Goal: Task Accomplishment & Management: Use online tool/utility

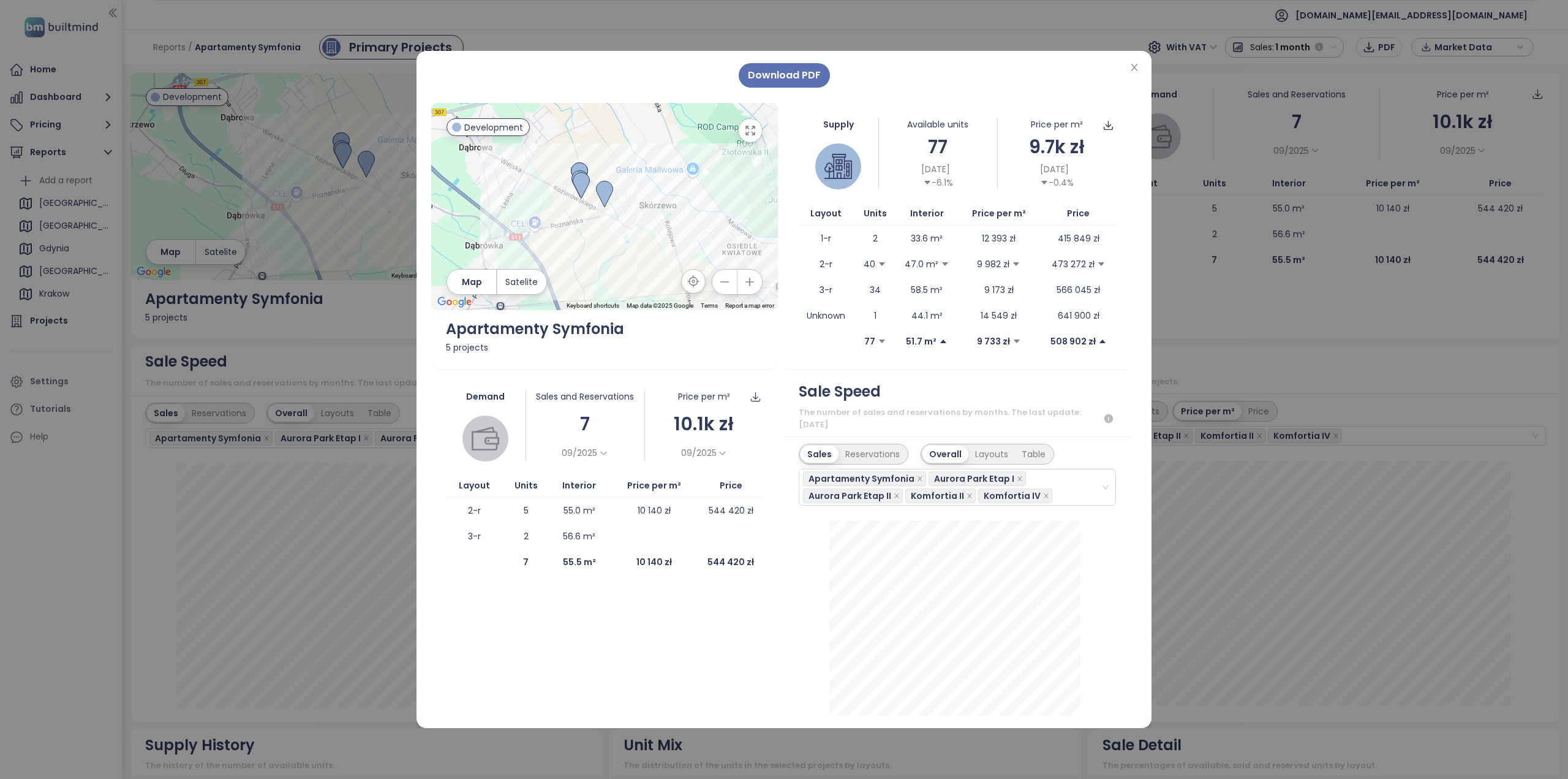
scroll to position [89, 0]
click at [1136, 71] on icon "close" at bounding box center [1134, 67] width 7 height 7
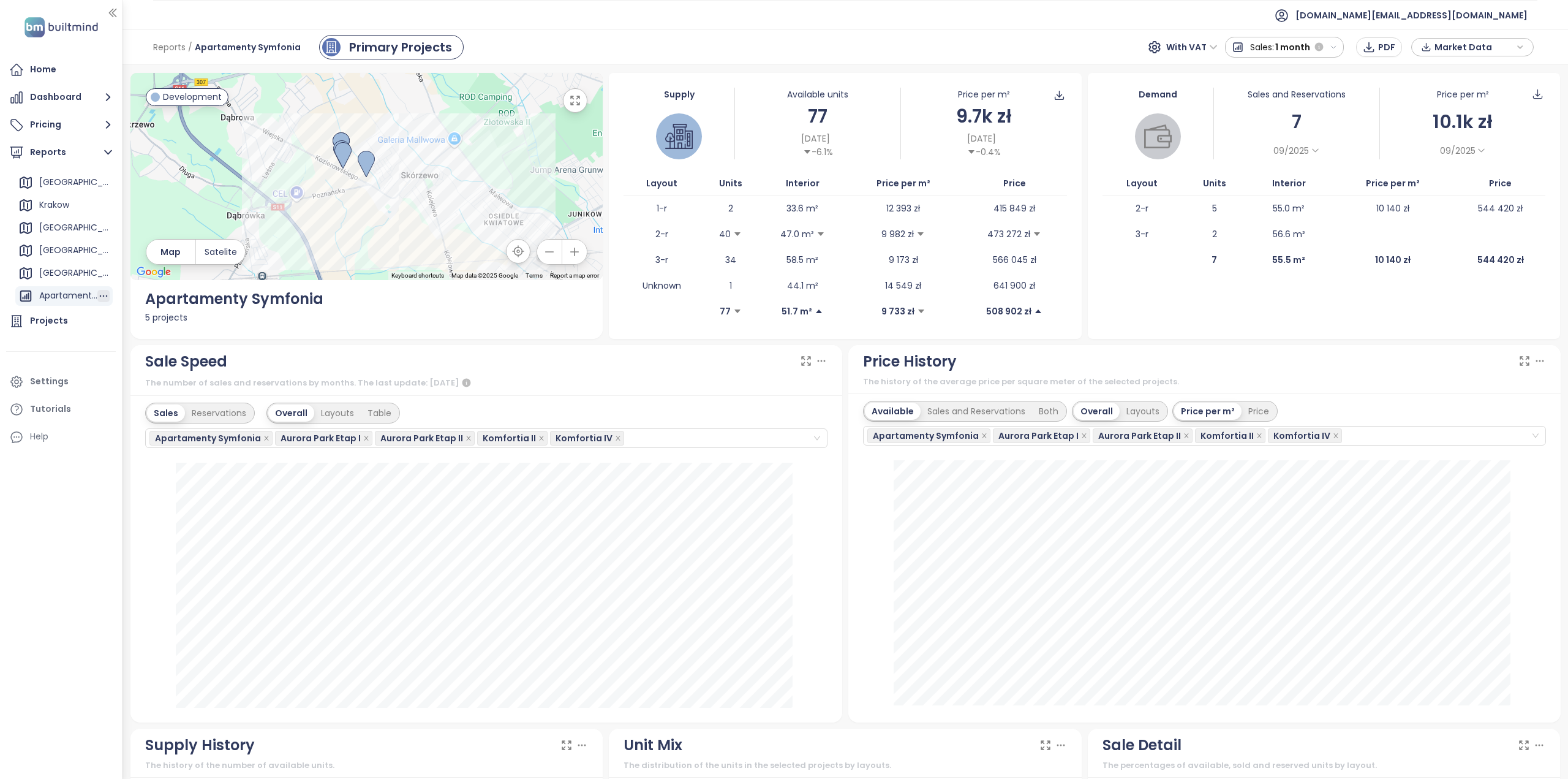
click at [100, 296] on icon "button" at bounding box center [104, 296] width 8 height 2
click at [105, 272] on button "Delete" at bounding box center [106, 272] width 50 height 19
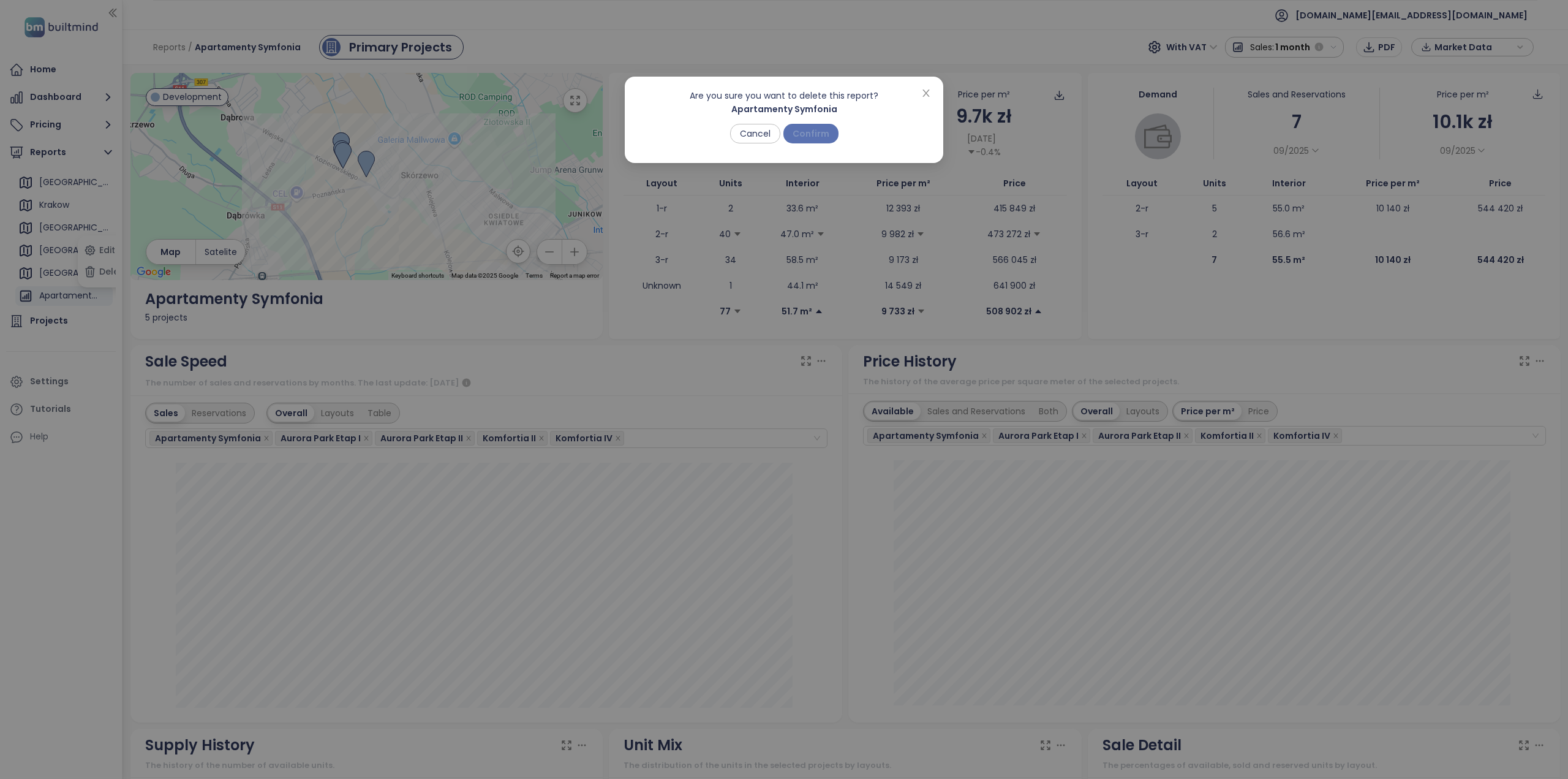
click at [809, 131] on span "Confirm" at bounding box center [811, 134] width 37 height 13
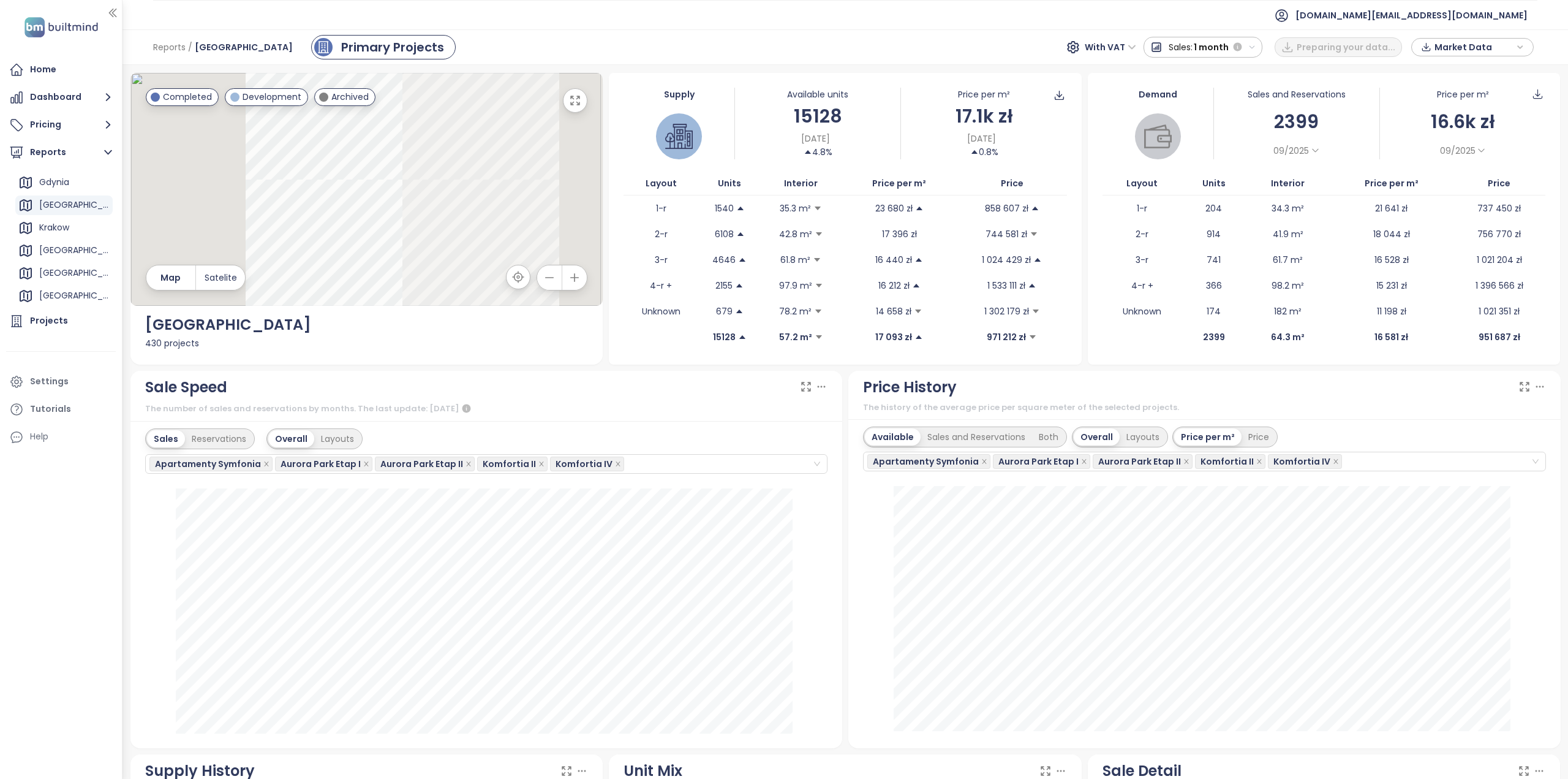
scroll to position [66, 0]
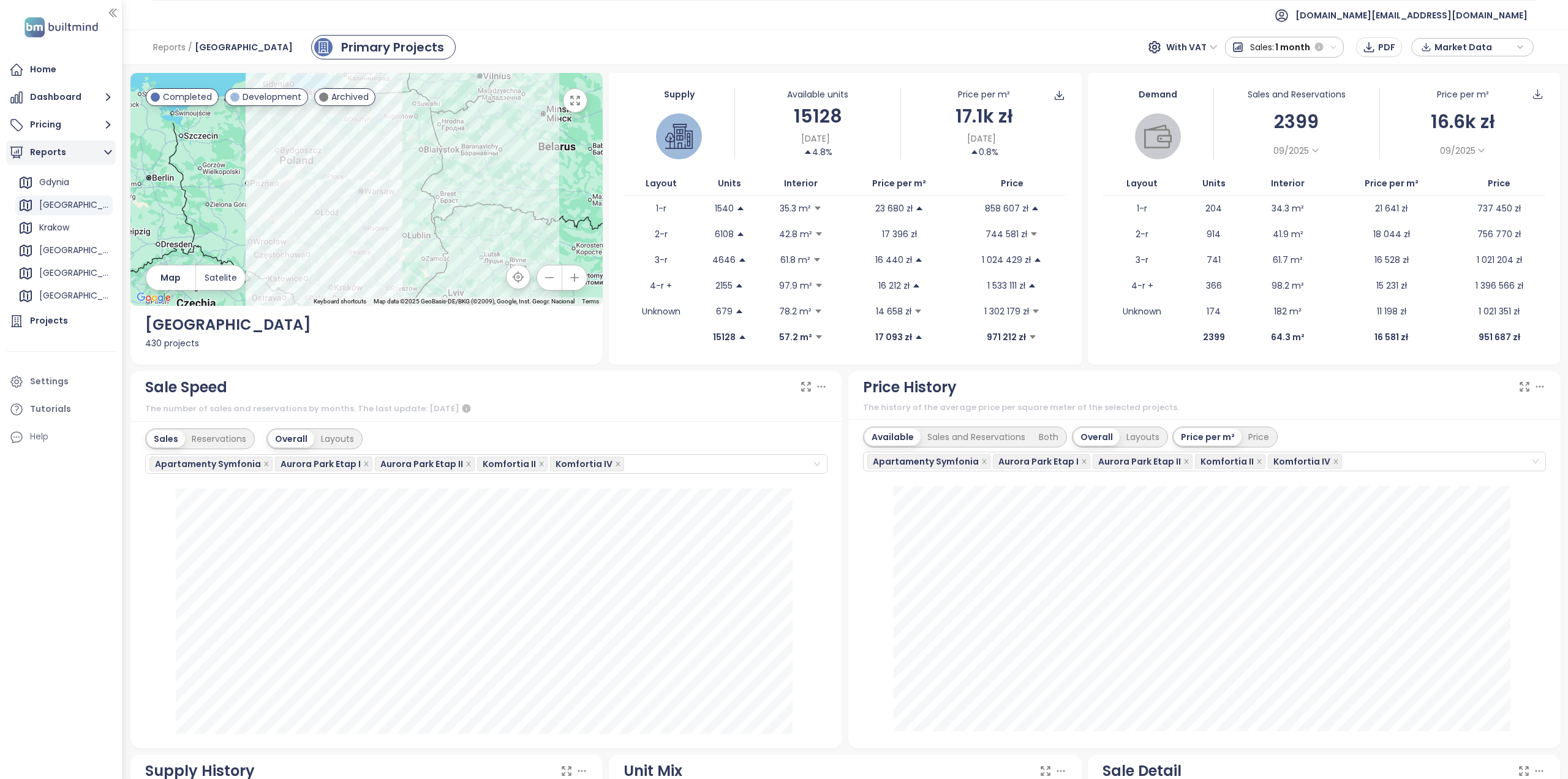
click at [104, 147] on icon "button" at bounding box center [108, 152] width 15 height 15
click at [111, 154] on icon "button" at bounding box center [108, 152] width 15 height 15
click at [71, 183] on div "Add a report" at bounding box center [65, 180] width 54 height 15
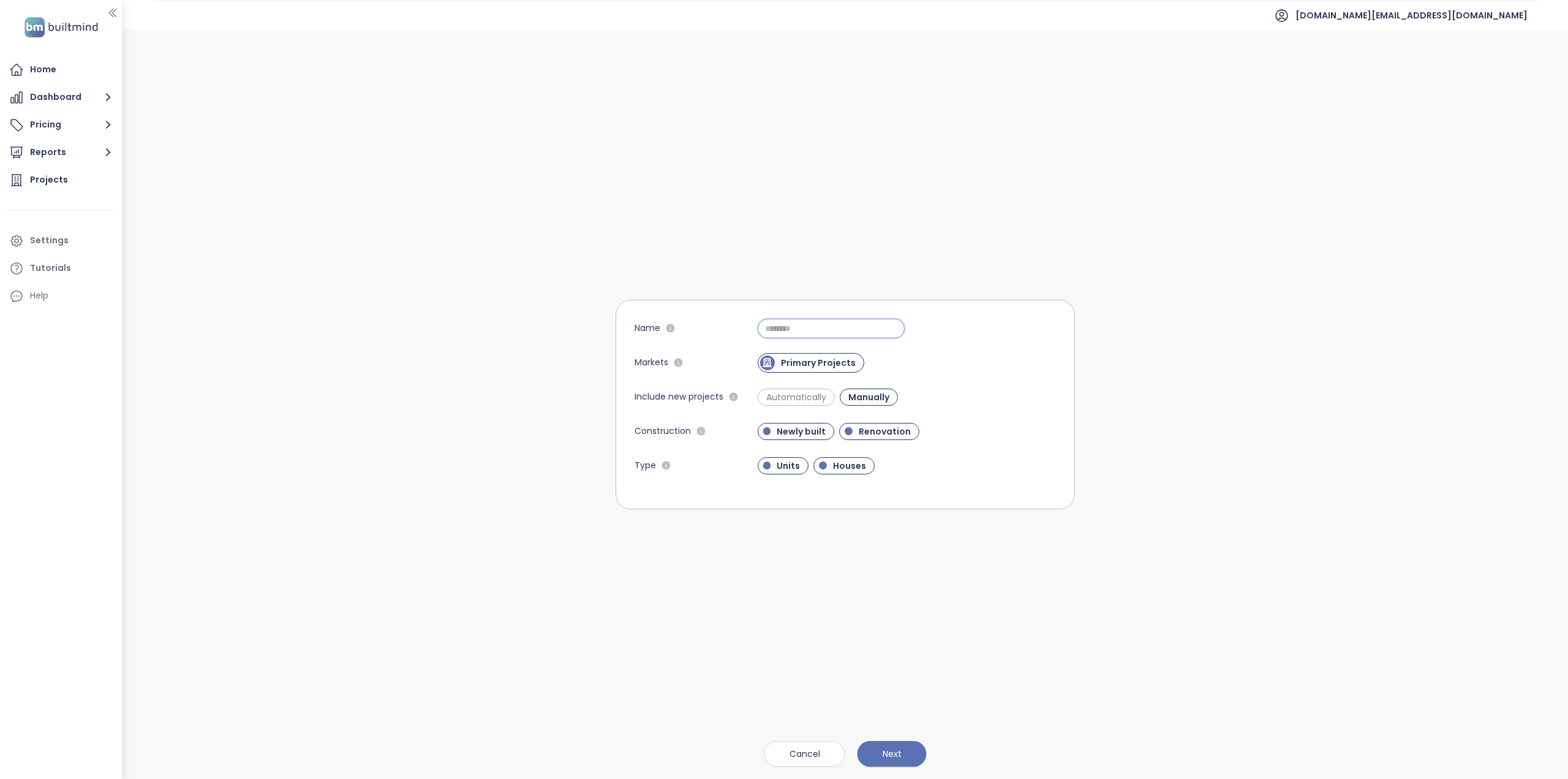
click at [812, 325] on input "Name" at bounding box center [831, 329] width 147 height 20
paste input "**********"
type input "**********"
click at [806, 395] on span "Automatically" at bounding box center [796, 397] width 72 height 13
click at [896, 757] on span "Next" at bounding box center [892, 754] width 19 height 13
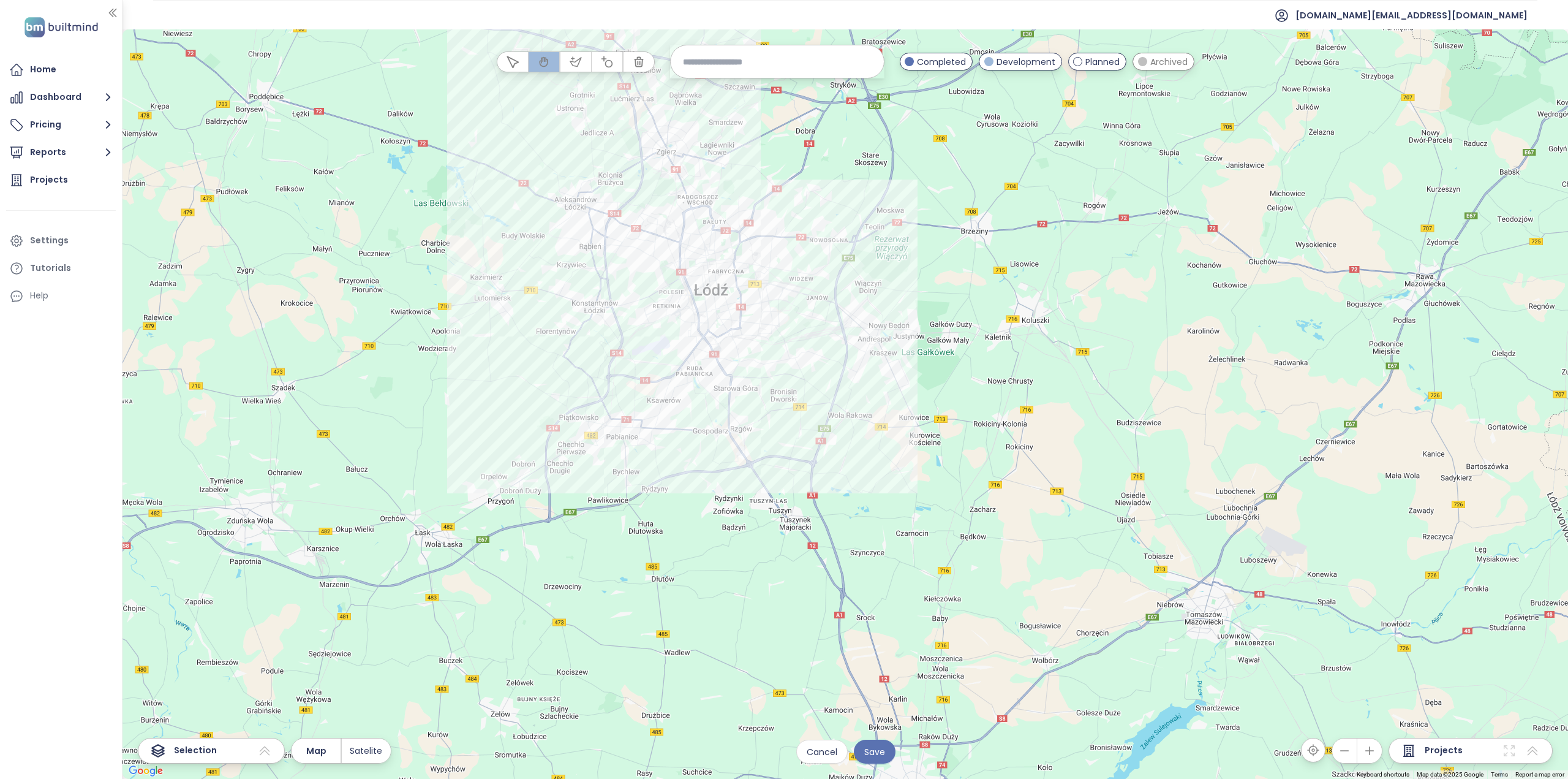
drag, startPoint x: 842, startPoint y: 300, endPoint x: 846, endPoint y: 486, distance: 186.0
click at [845, 486] on div at bounding box center [845, 403] width 1446 height 749
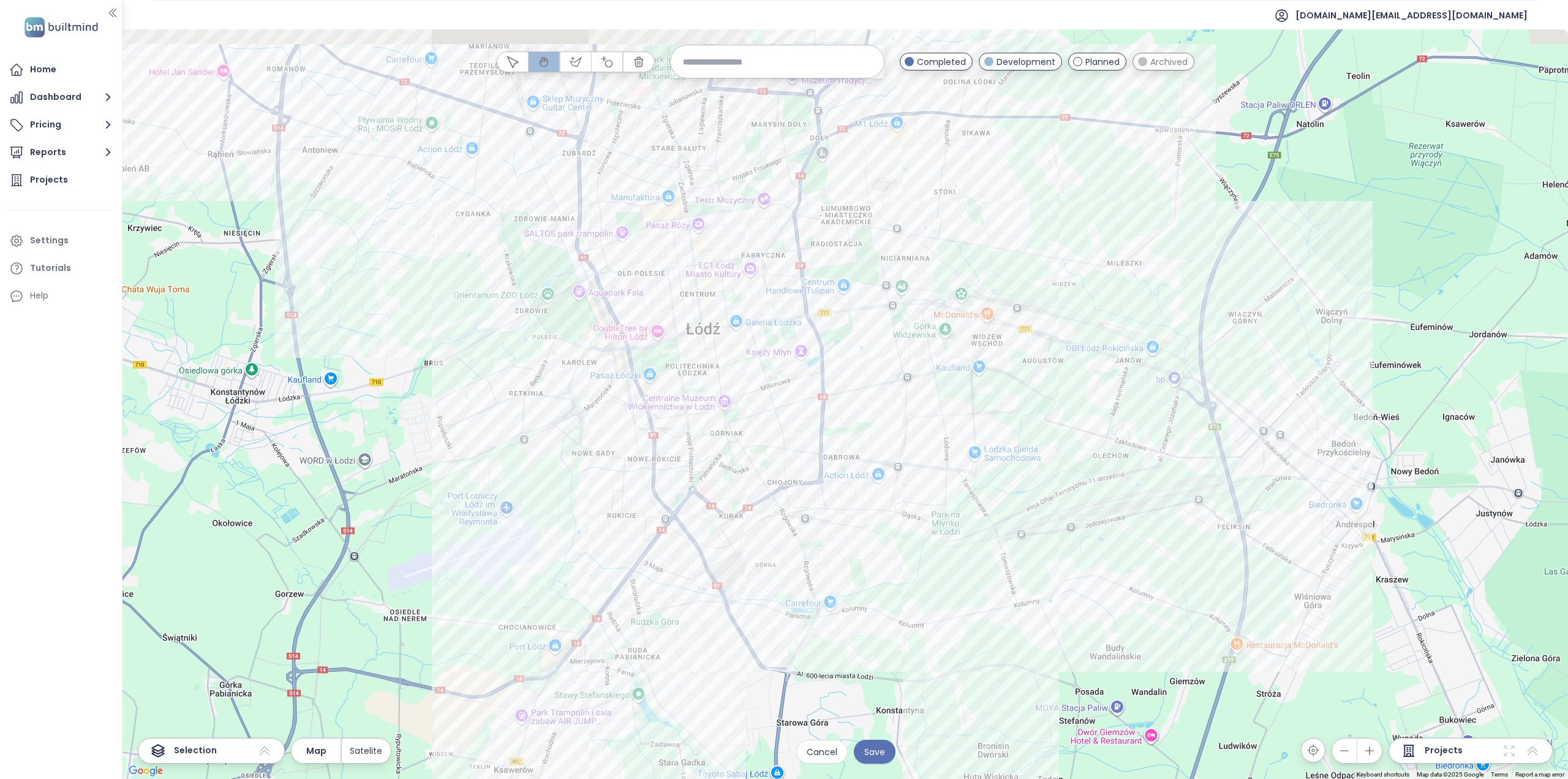
drag, startPoint x: 859, startPoint y: 285, endPoint x: 863, endPoint y: 407, distance: 122.1
click at [863, 407] on div at bounding box center [845, 403] width 1446 height 749
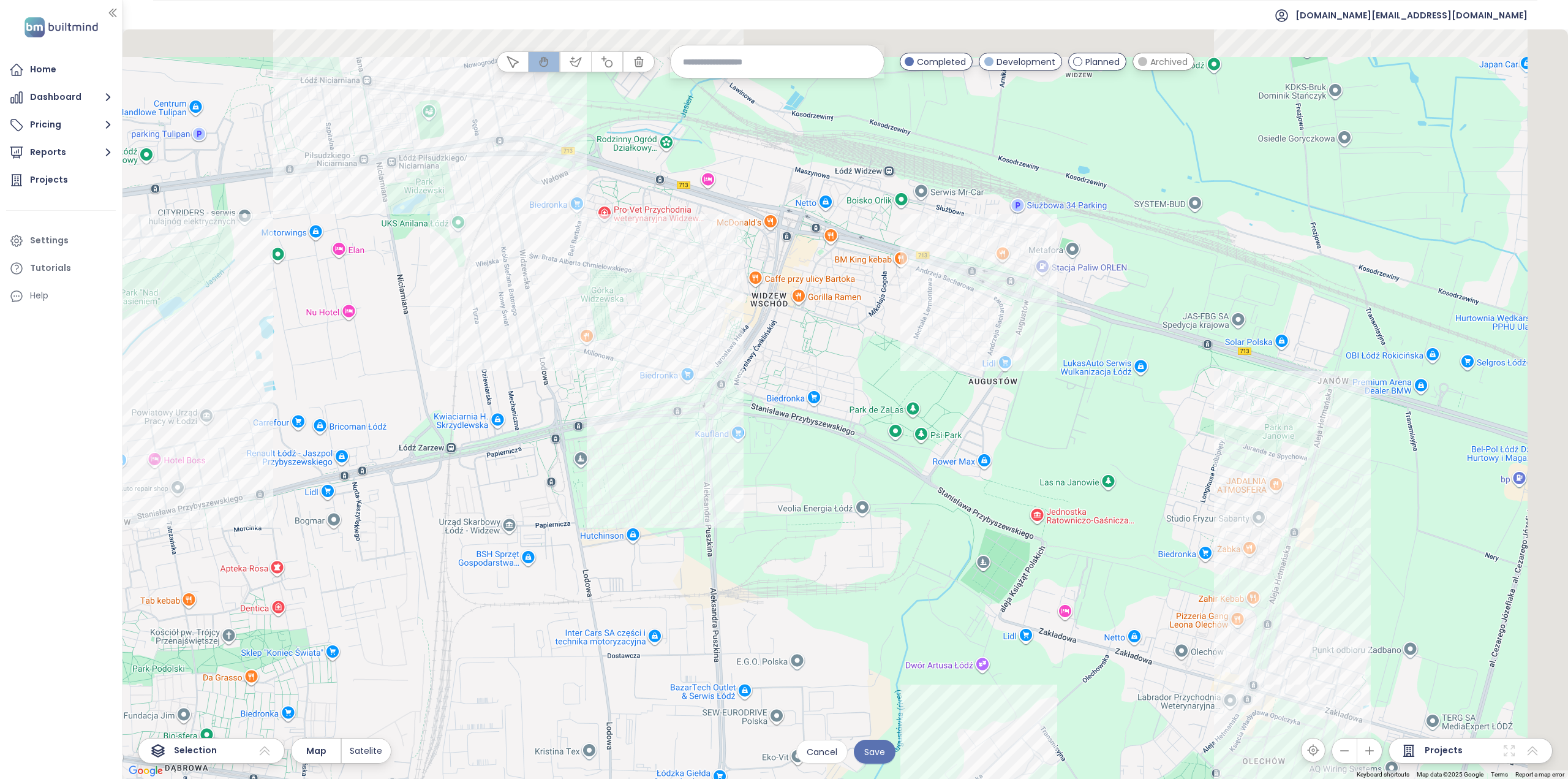
drag, startPoint x: 1076, startPoint y: 337, endPoint x: 982, endPoint y: 405, distance: 116.0
click at [982, 405] on div at bounding box center [845, 403] width 1446 height 749
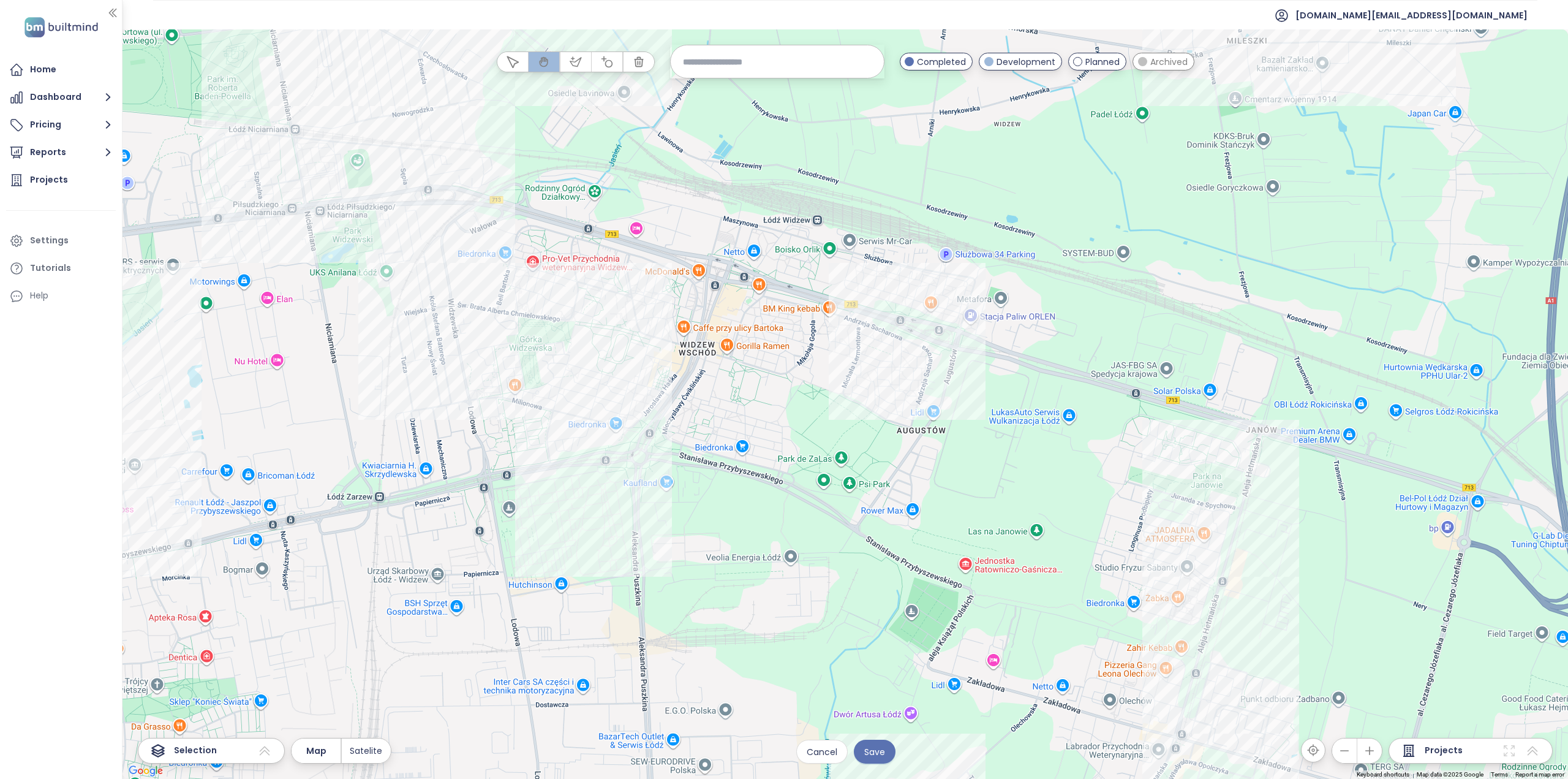
drag, startPoint x: 1042, startPoint y: 389, endPoint x: 1001, endPoint y: 416, distance: 49.1
click at [1001, 416] on div at bounding box center [845, 403] width 1446 height 749
click at [609, 70] on button "button" at bounding box center [607, 62] width 30 height 20
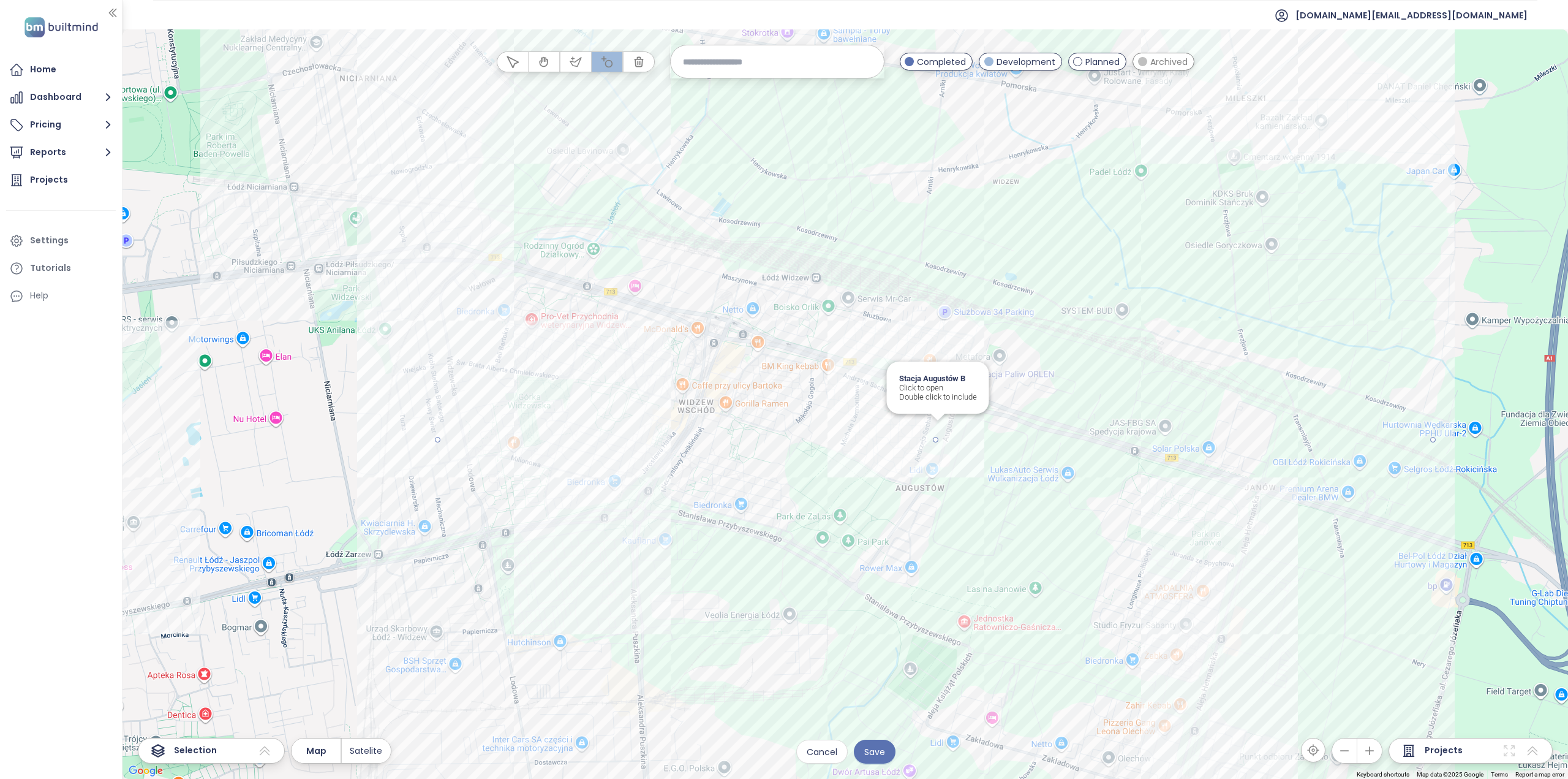
drag, startPoint x: 937, startPoint y: 439, endPoint x: 444, endPoint y: 368, distance: 498.1
click at [444, 368] on div at bounding box center [845, 404] width 1446 height 749
click at [869, 752] on span "Save" at bounding box center [875, 752] width 21 height 13
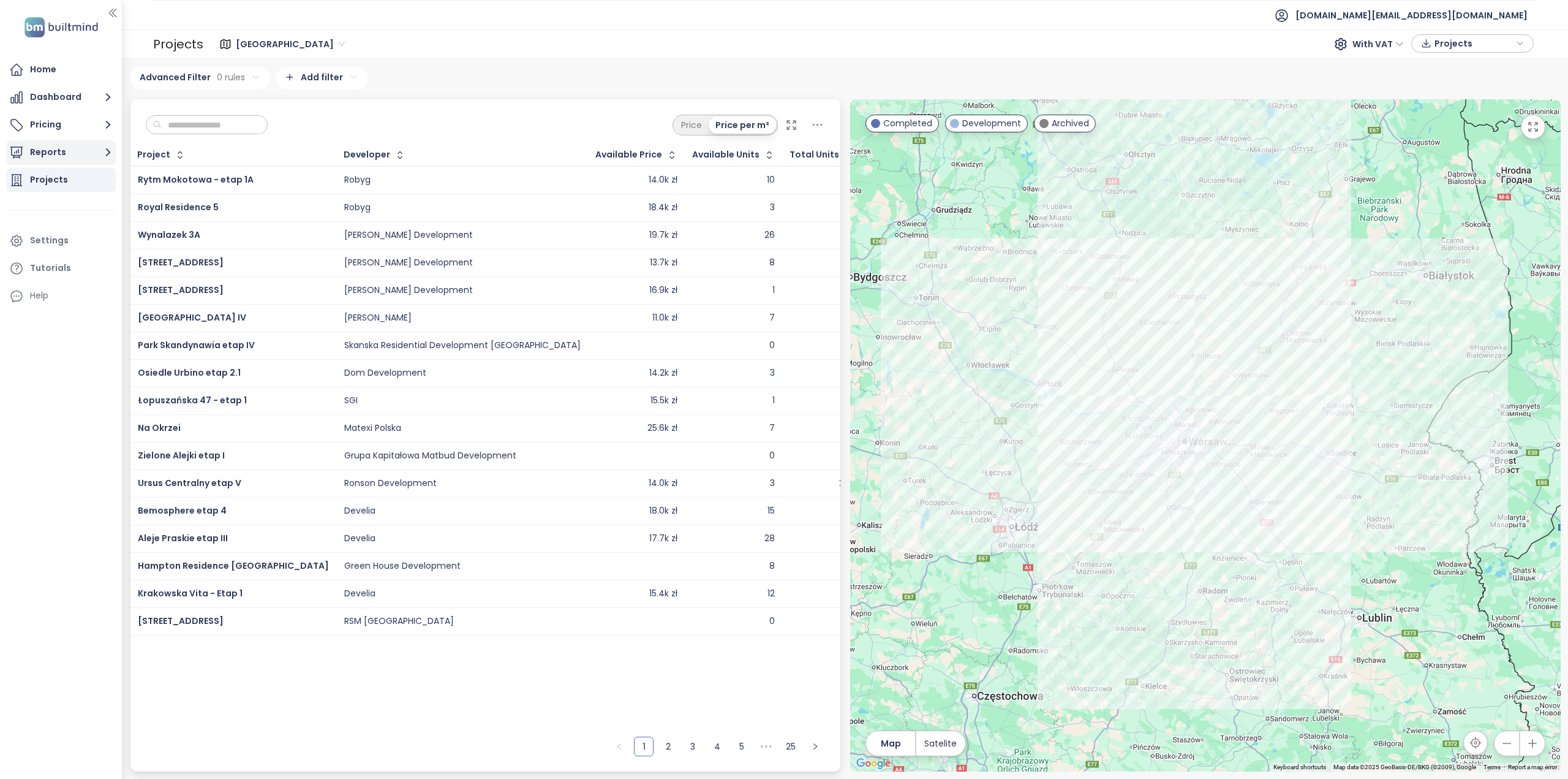
click at [105, 154] on icon "button" at bounding box center [108, 152] width 15 height 15
click at [83, 295] on div "Stacja Augustów" at bounding box center [68, 296] width 58 height 15
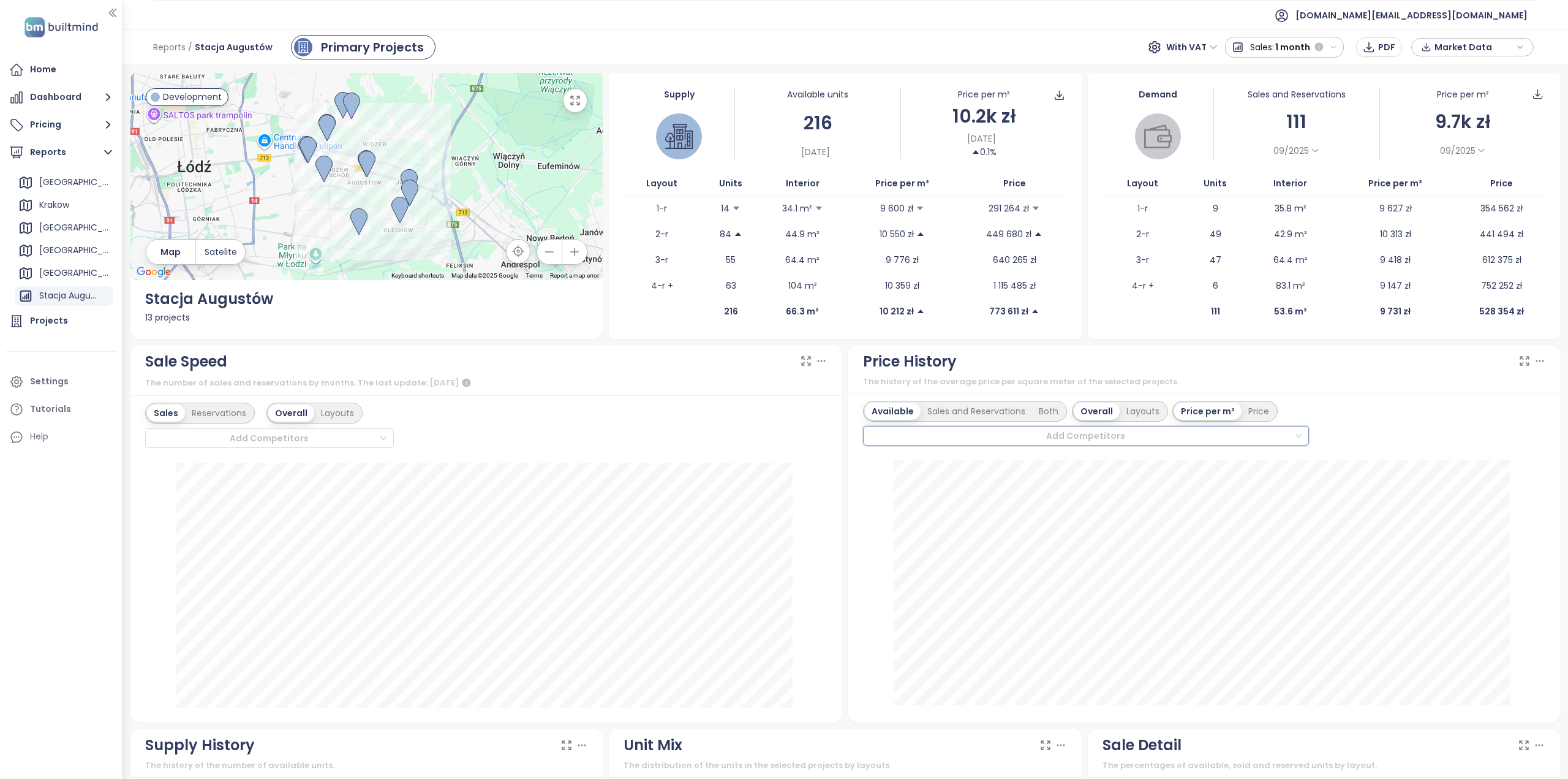
click at [1181, 434] on div at bounding box center [1080, 436] width 426 height 15
click at [940, 462] on div "Apartamenty Lumina" at bounding box center [1079, 459] width 422 height 13
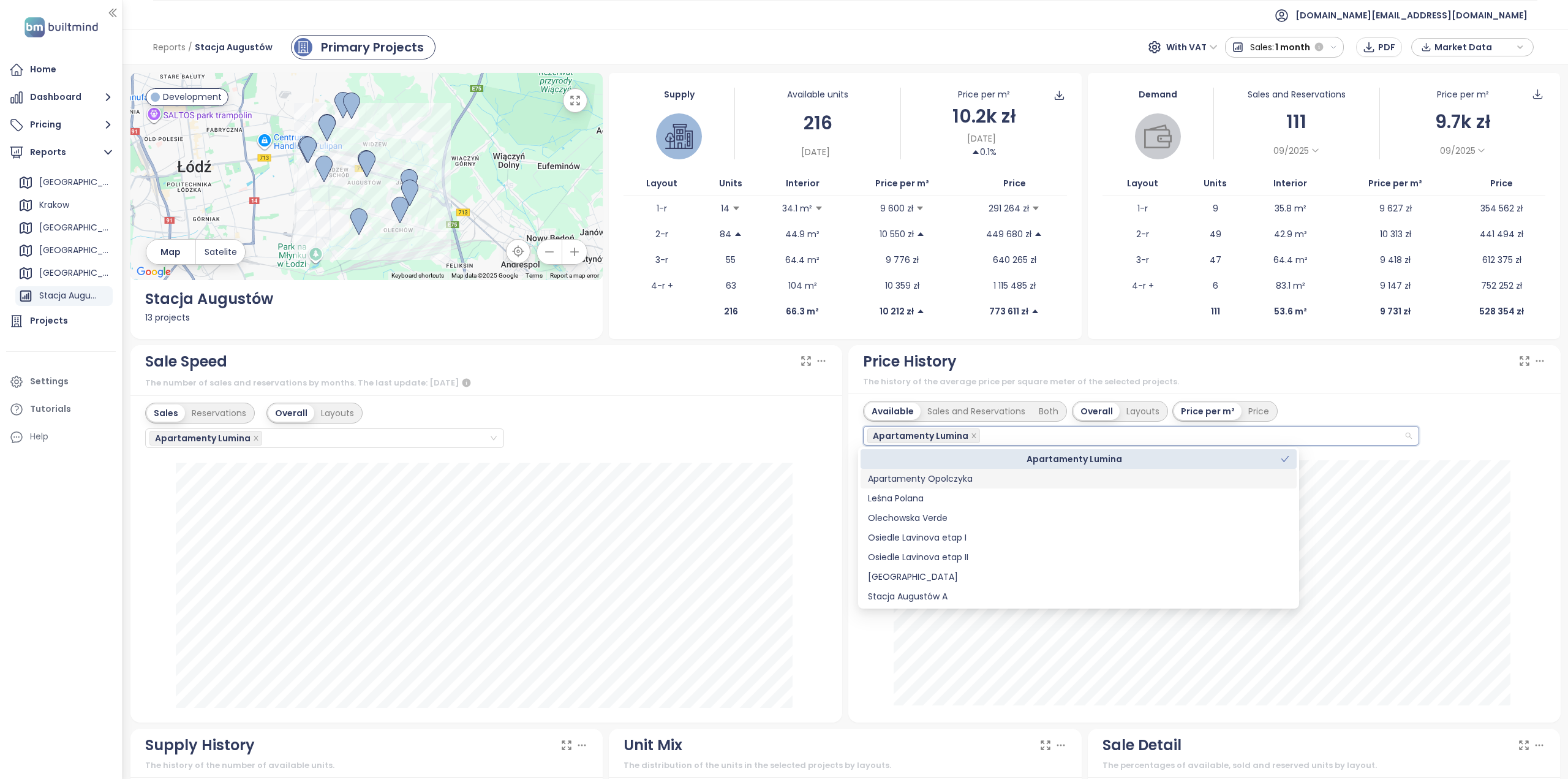
click at [938, 480] on div "Apartamenty Opolczyka" at bounding box center [1079, 479] width 422 height 13
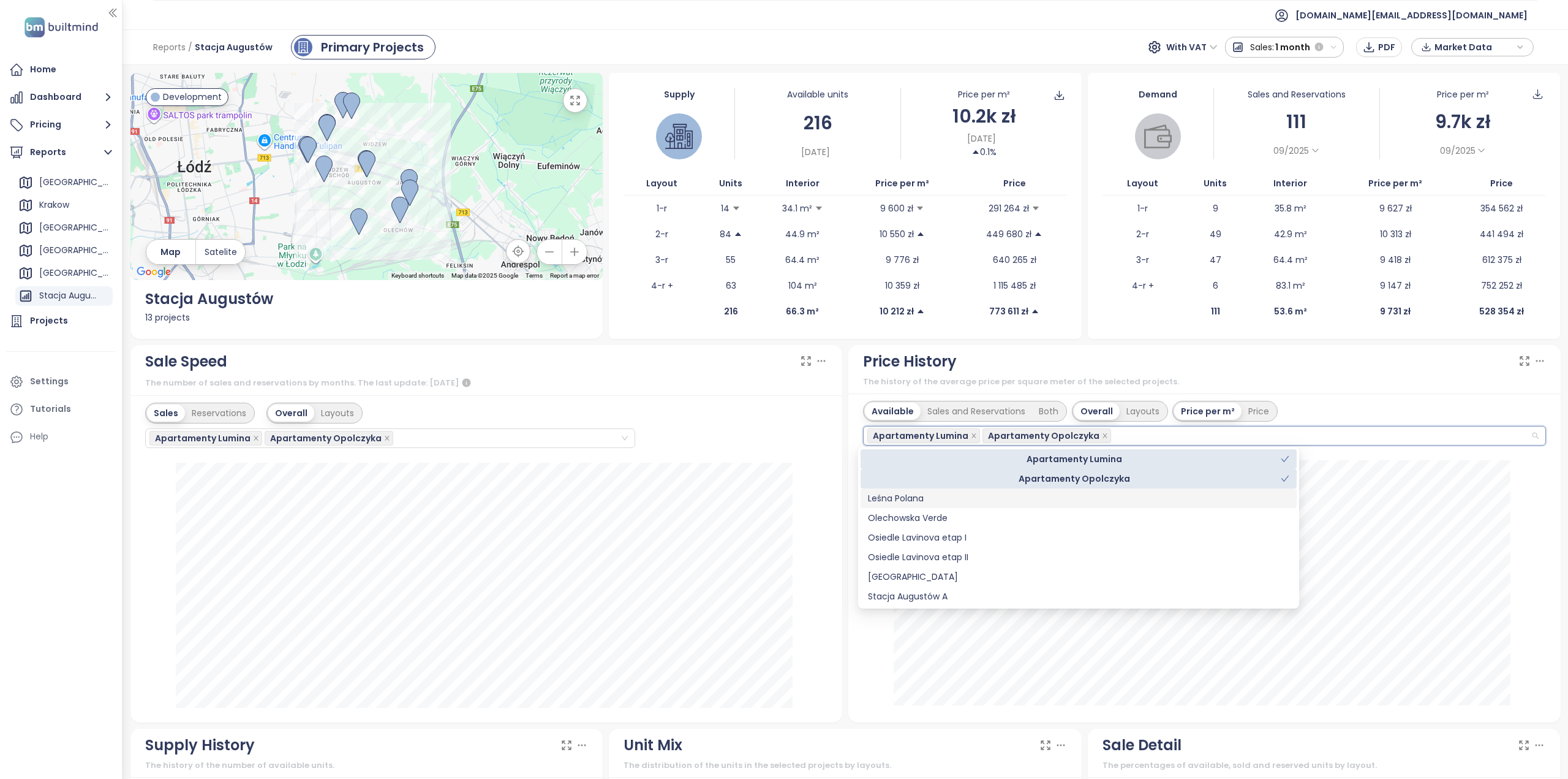
click at [930, 499] on div "Leśna Polana" at bounding box center [1079, 498] width 422 height 13
click at [929, 522] on div "Olechowska Verde" at bounding box center [1079, 518] width 422 height 13
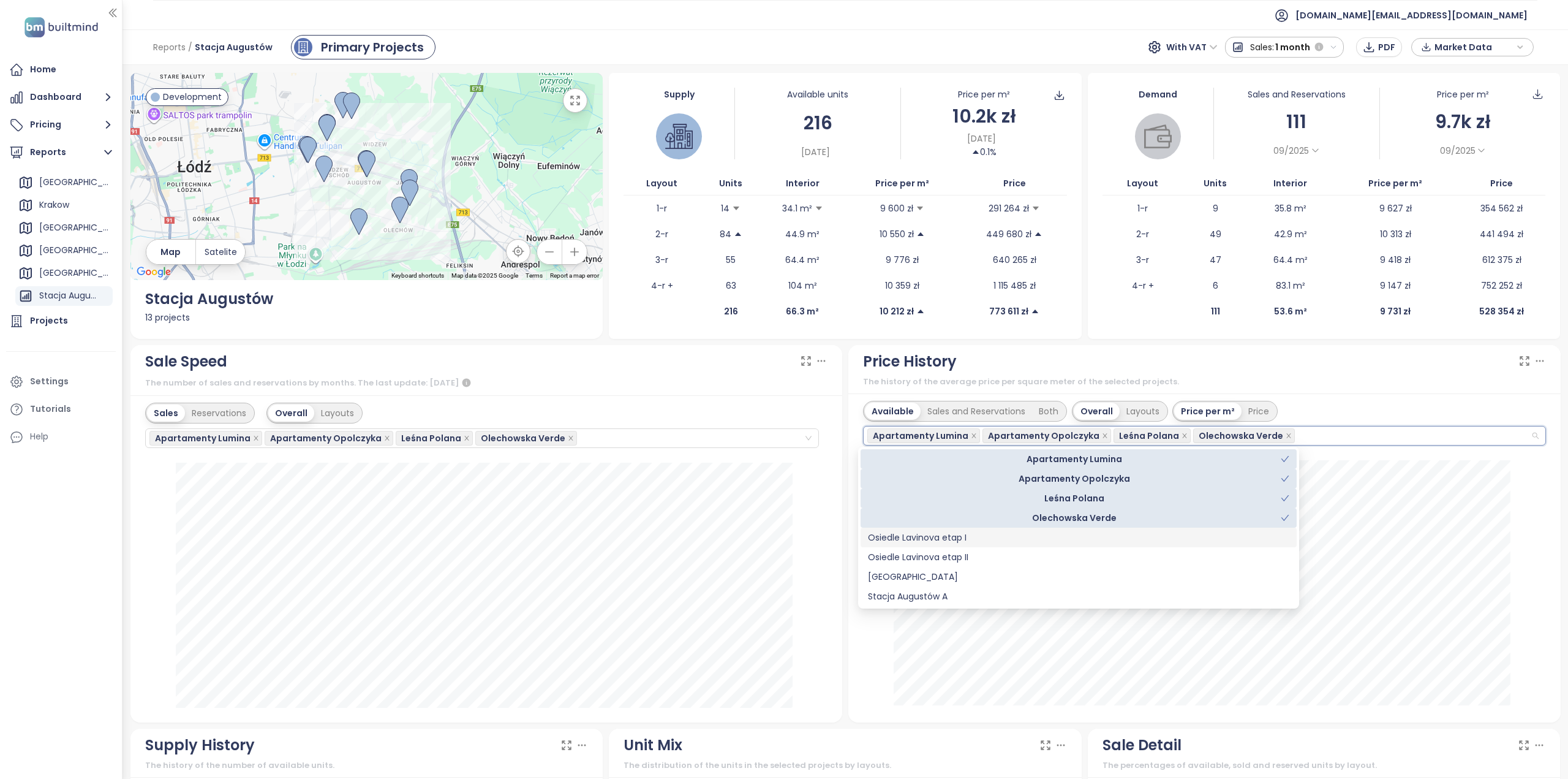
click at [937, 542] on div "Osiedle Lavinova etap I" at bounding box center [1079, 538] width 422 height 13
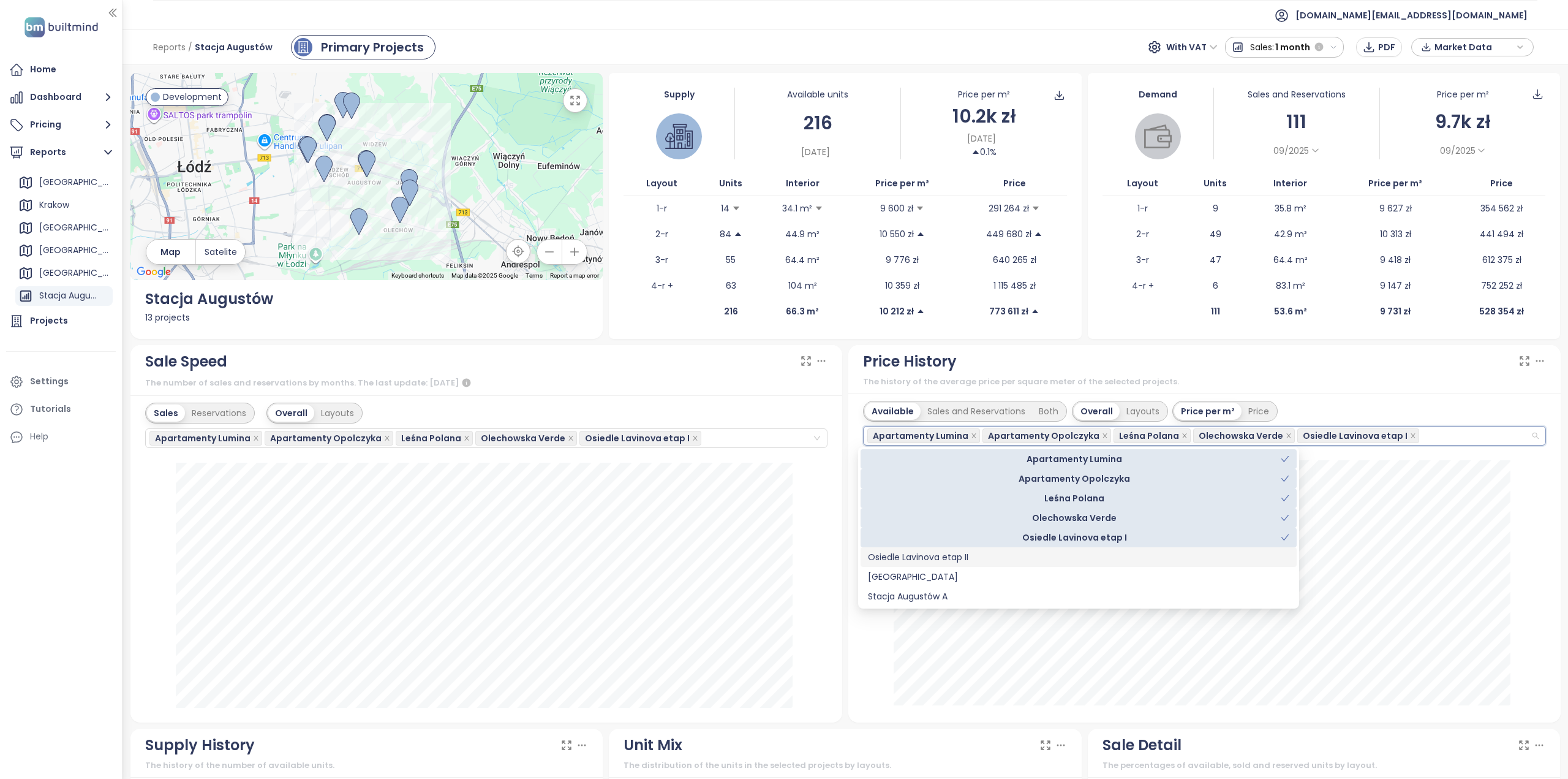
click at [936, 556] on div "Osiedle Lavinova etap II" at bounding box center [1079, 557] width 422 height 13
click at [924, 577] on div "[GEOGRAPHIC_DATA]" at bounding box center [1079, 577] width 422 height 13
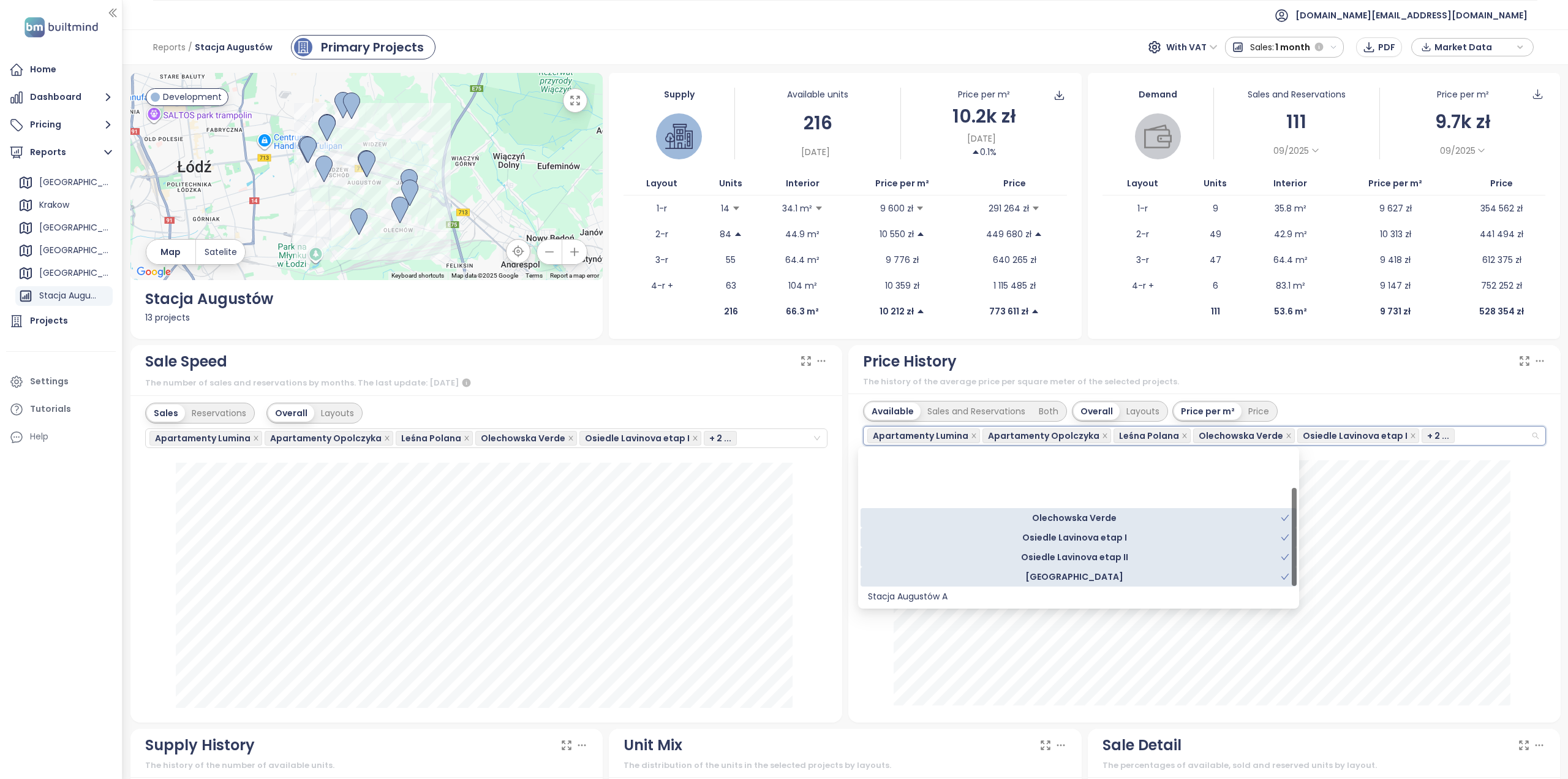
scroll to position [98, 0]
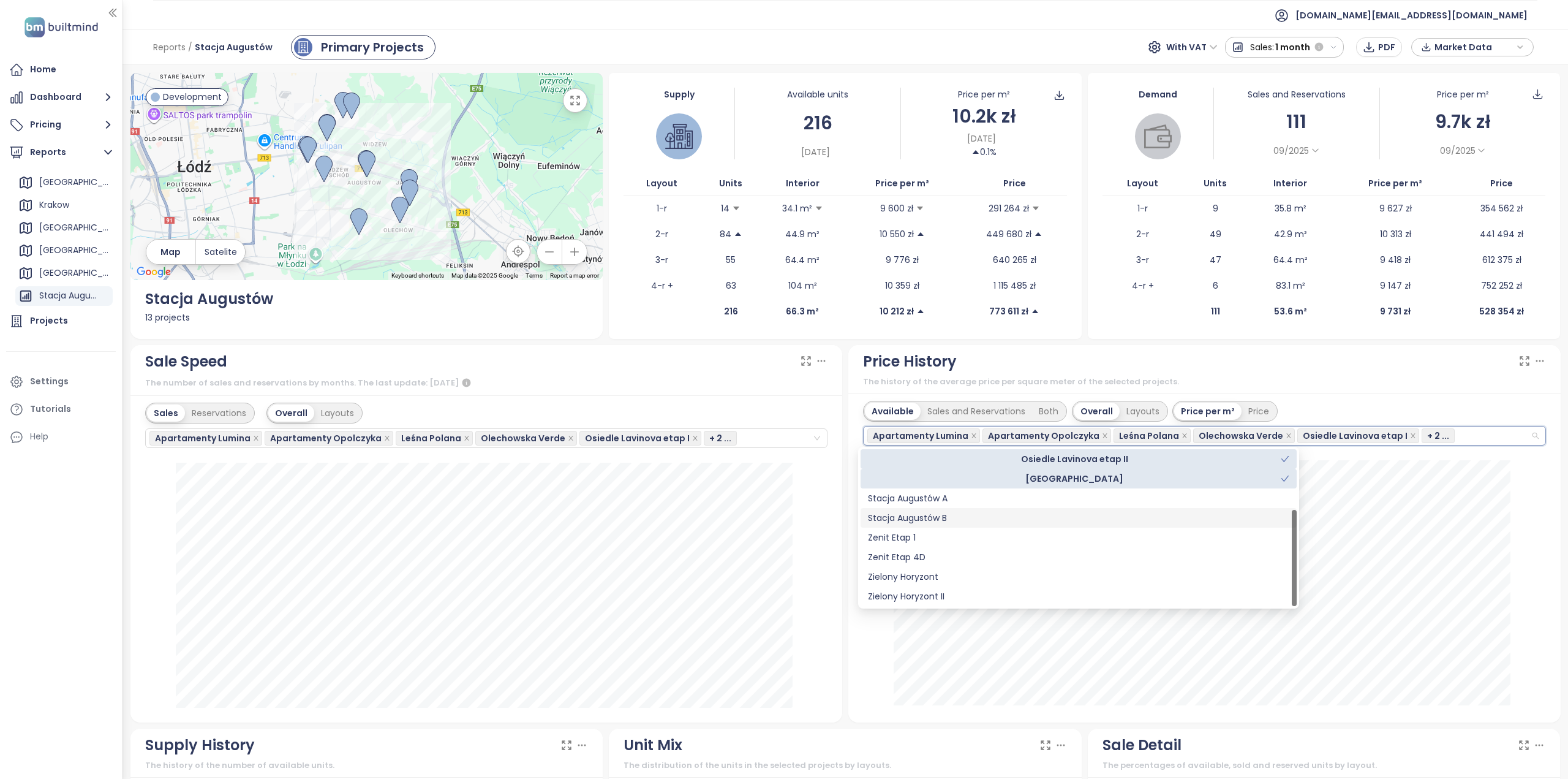
click at [945, 521] on div "Stacja Augustów B" at bounding box center [1079, 518] width 422 height 13
click at [923, 541] on div "Zenit Etap 1" at bounding box center [1079, 538] width 422 height 13
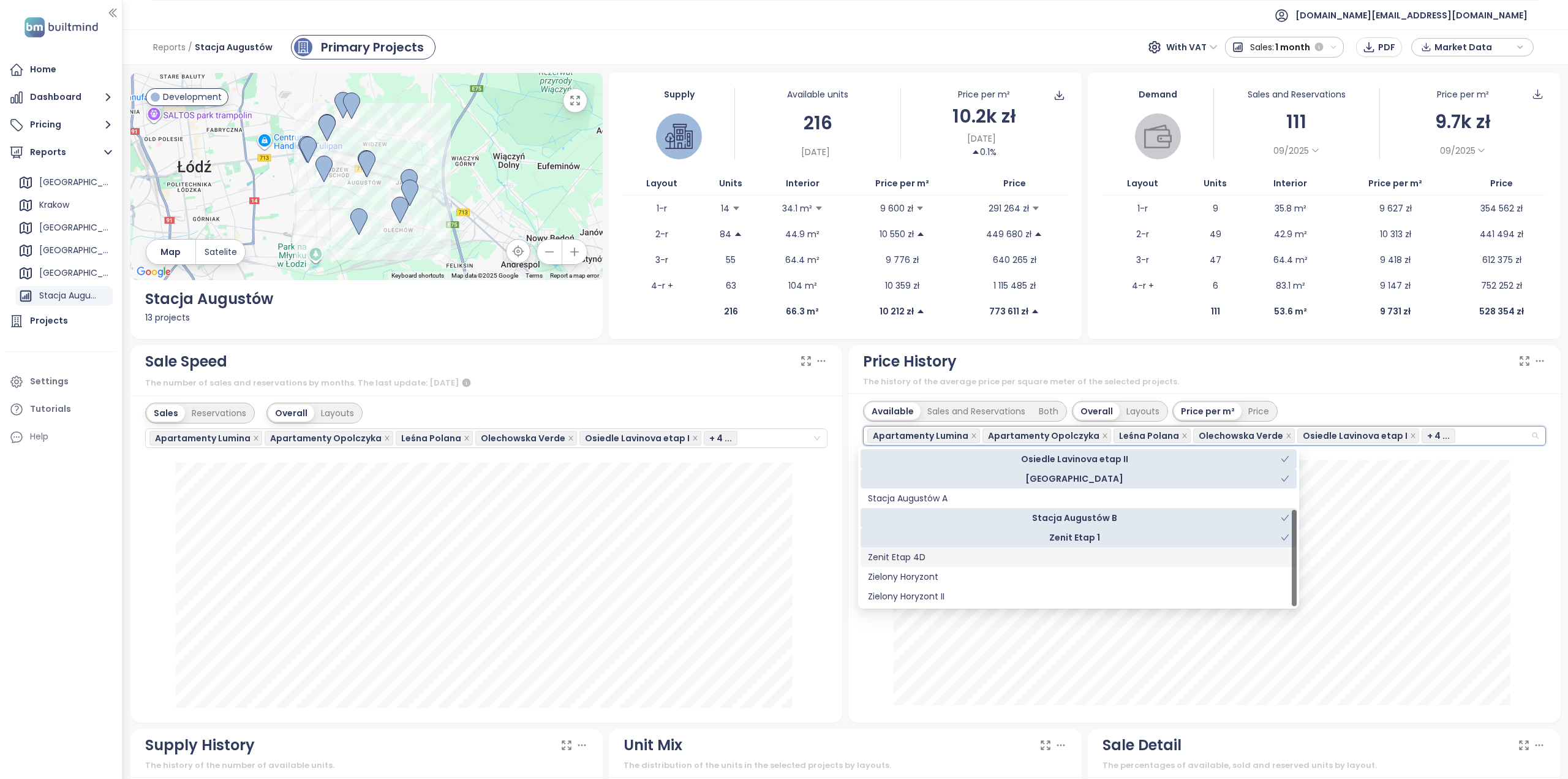
click at [920, 556] on div "Zenit Etap 4D" at bounding box center [1079, 557] width 422 height 13
click at [919, 577] on div "Zielony Horyzont" at bounding box center [1079, 577] width 422 height 13
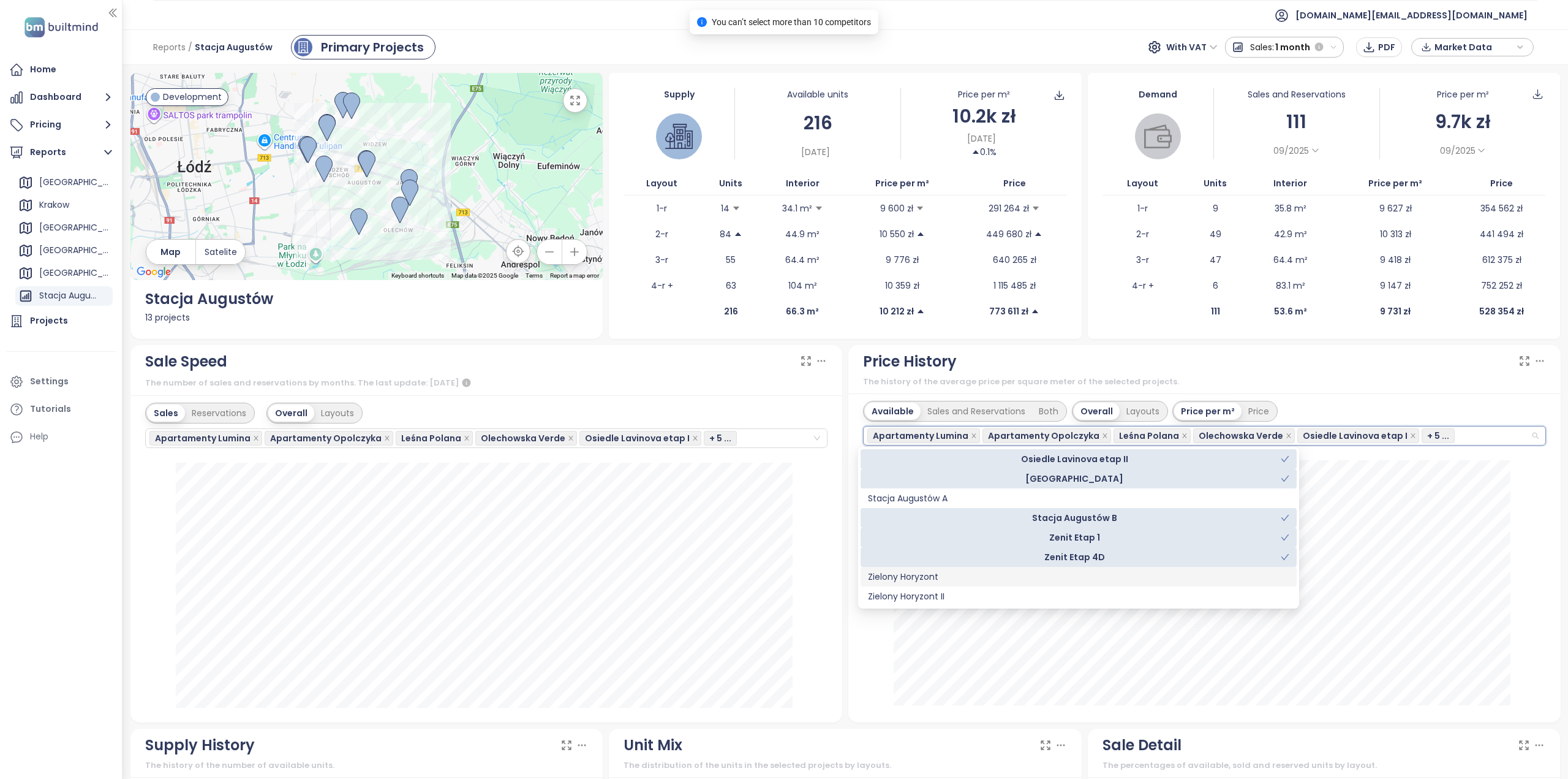
click at [923, 581] on div "Zielony Horyzont" at bounding box center [1079, 577] width 422 height 13
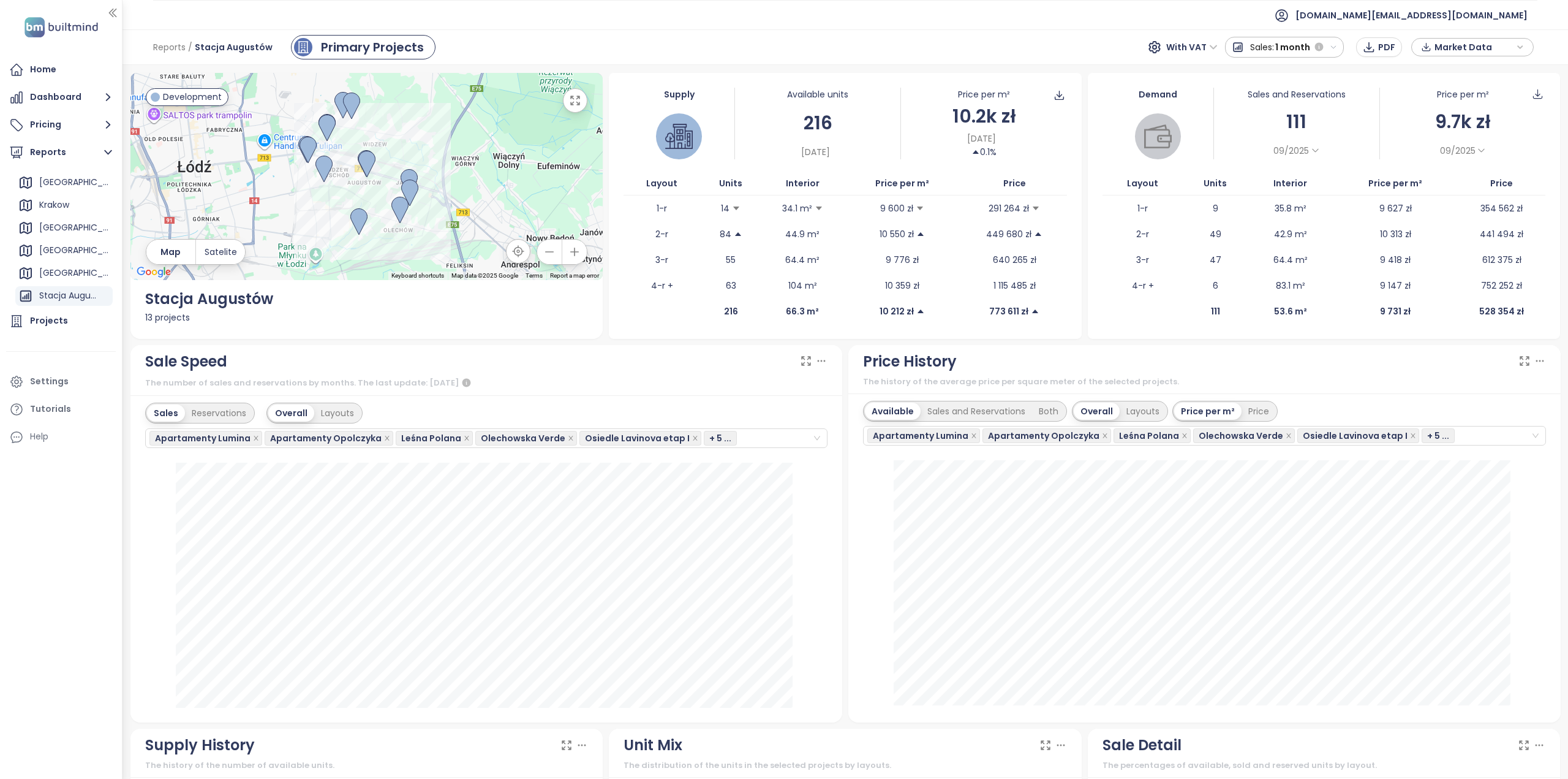
click at [635, 410] on div "Sales Reservations Overall Layouts Apartamenty Lumina Apartamenty Opolczyka Leś…" at bounding box center [487, 425] width 683 height 46
click at [1382, 42] on span "PDF" at bounding box center [1387, 47] width 17 height 13
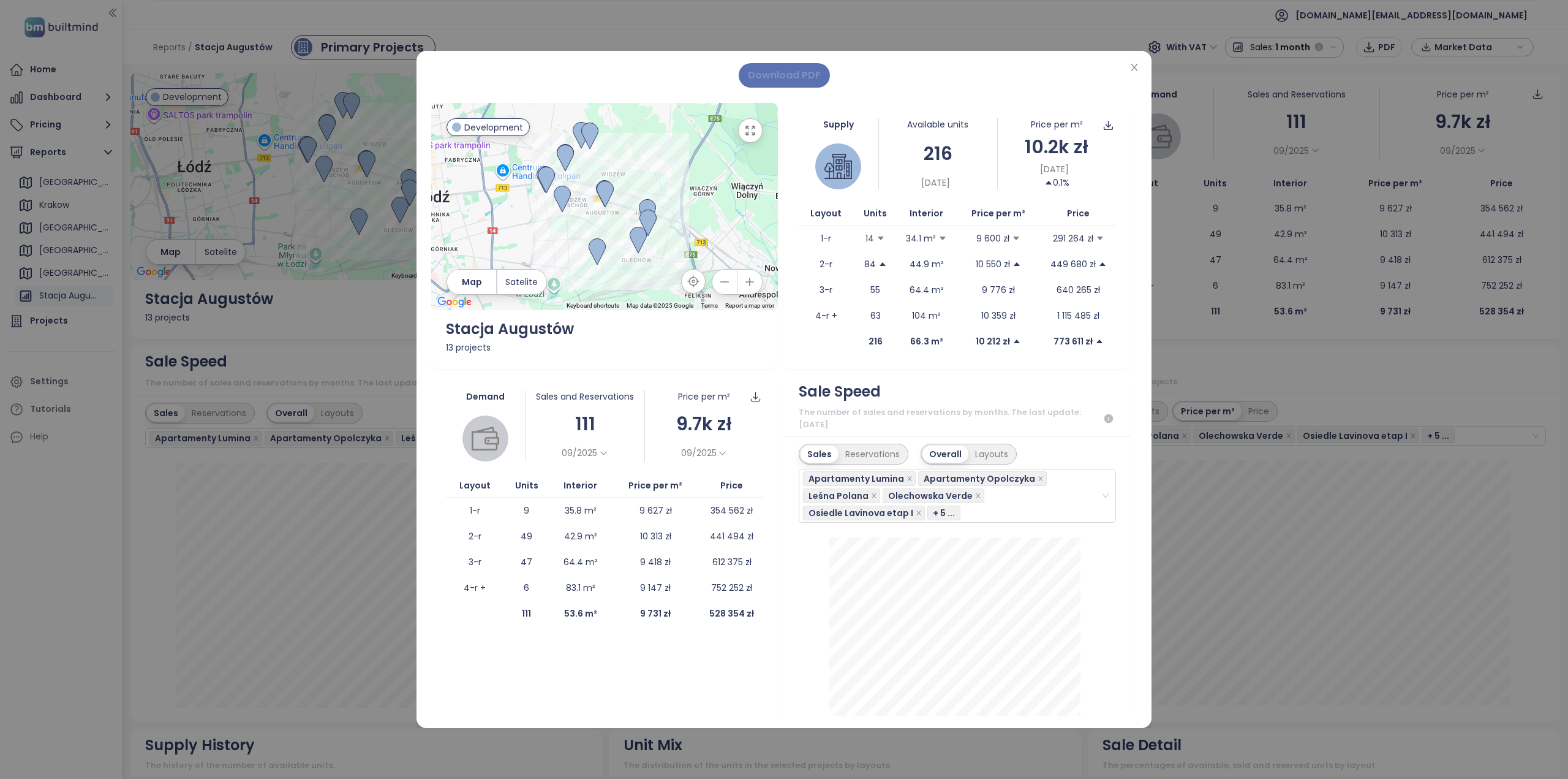
click at [809, 79] on span "Download PDF" at bounding box center [784, 75] width 73 height 15
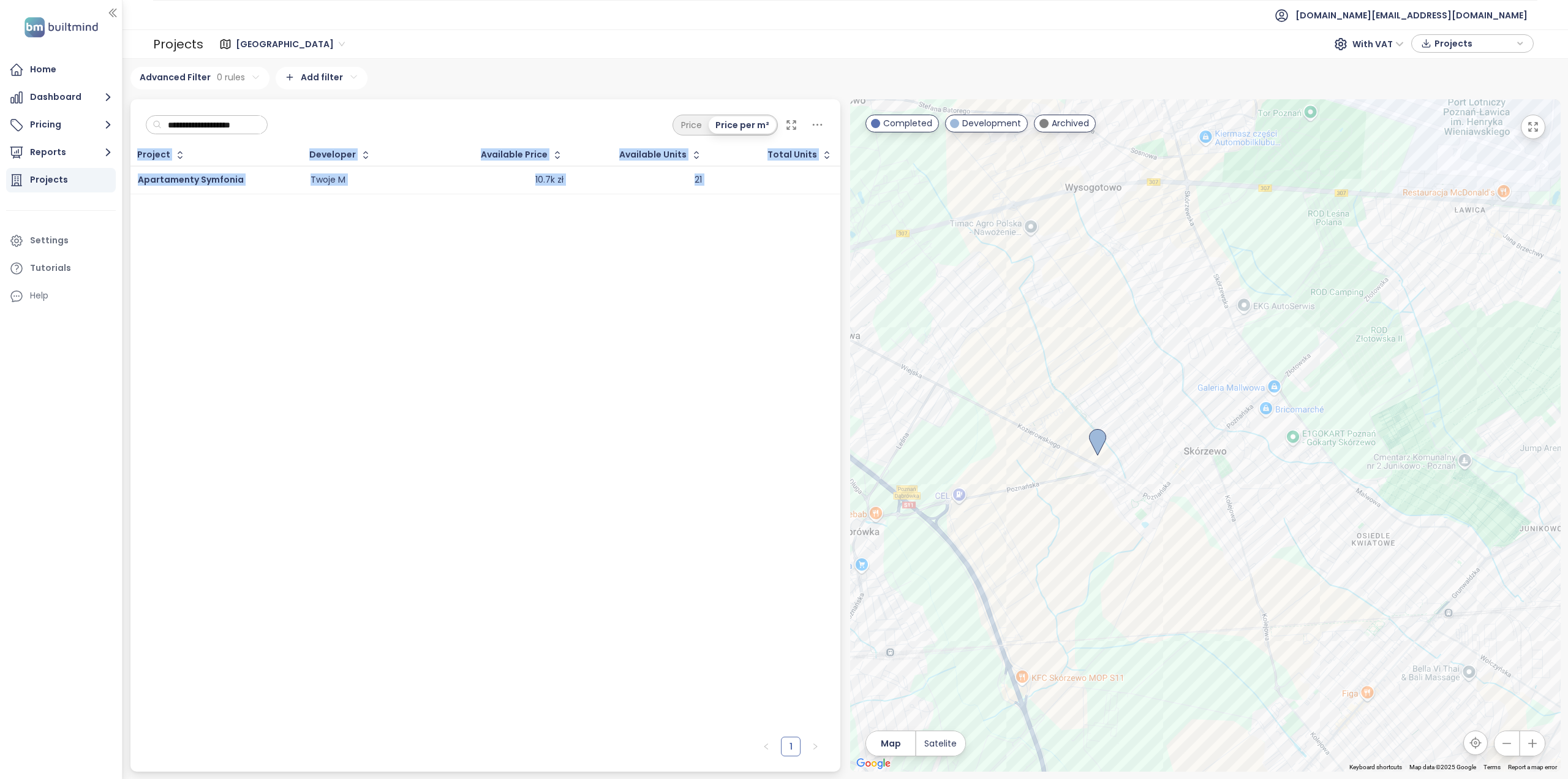
click at [254, 52] on span "[GEOGRAPHIC_DATA]" at bounding box center [290, 44] width 109 height 19
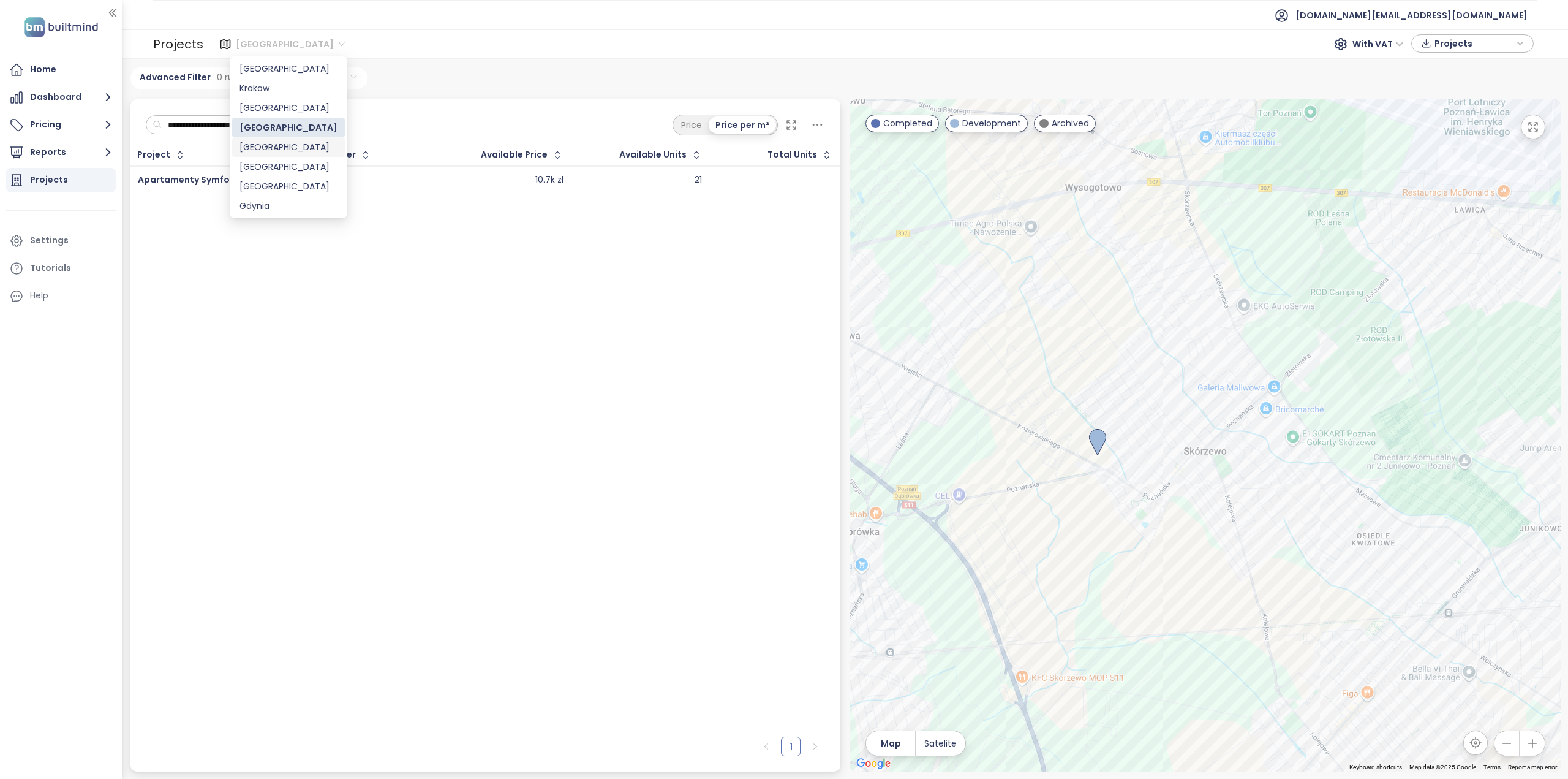
click at [258, 146] on div "[GEOGRAPHIC_DATA]" at bounding box center [288, 147] width 98 height 13
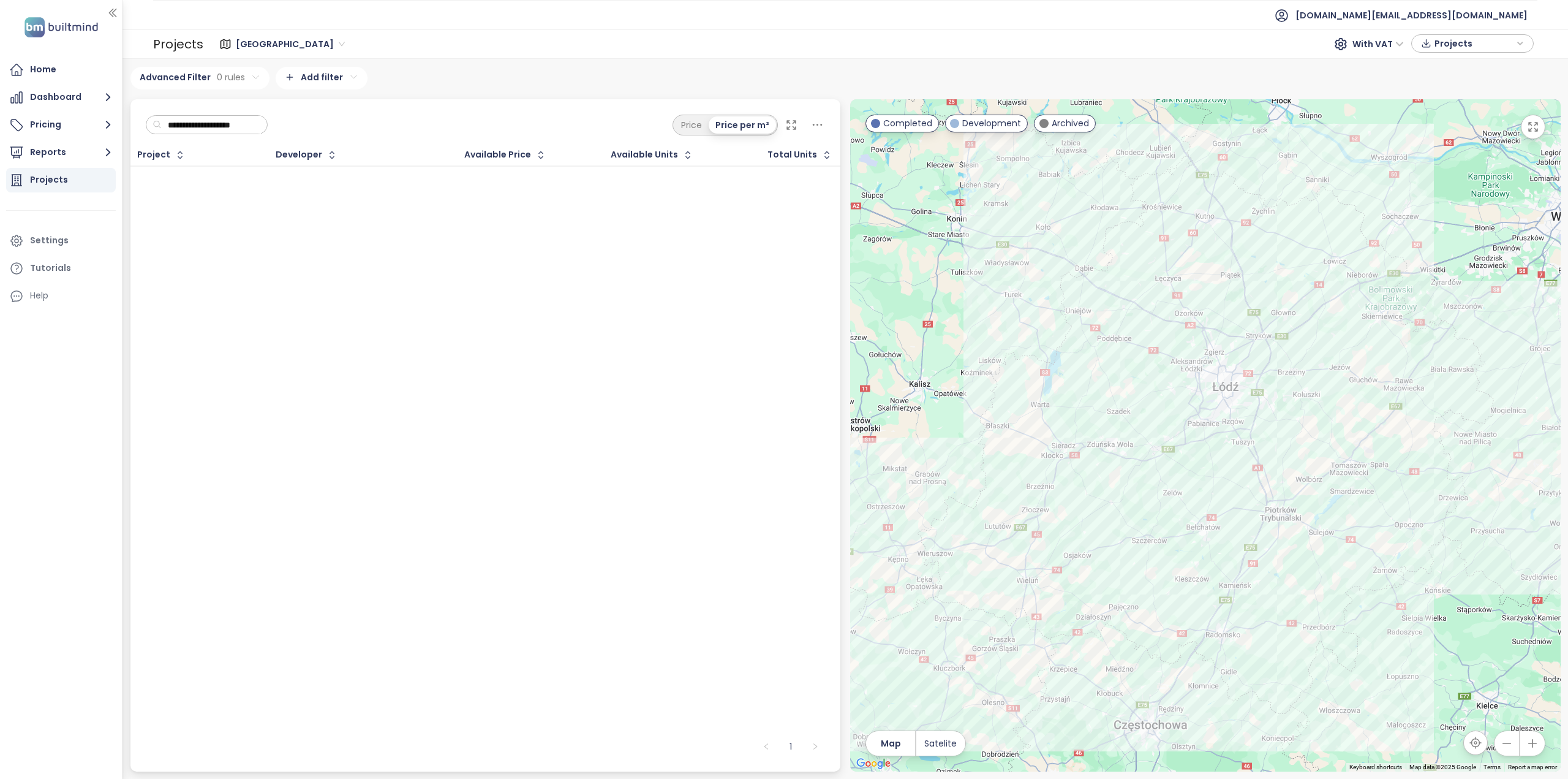
click at [228, 116] on input "**********" at bounding box center [212, 125] width 99 height 19
paste input "text"
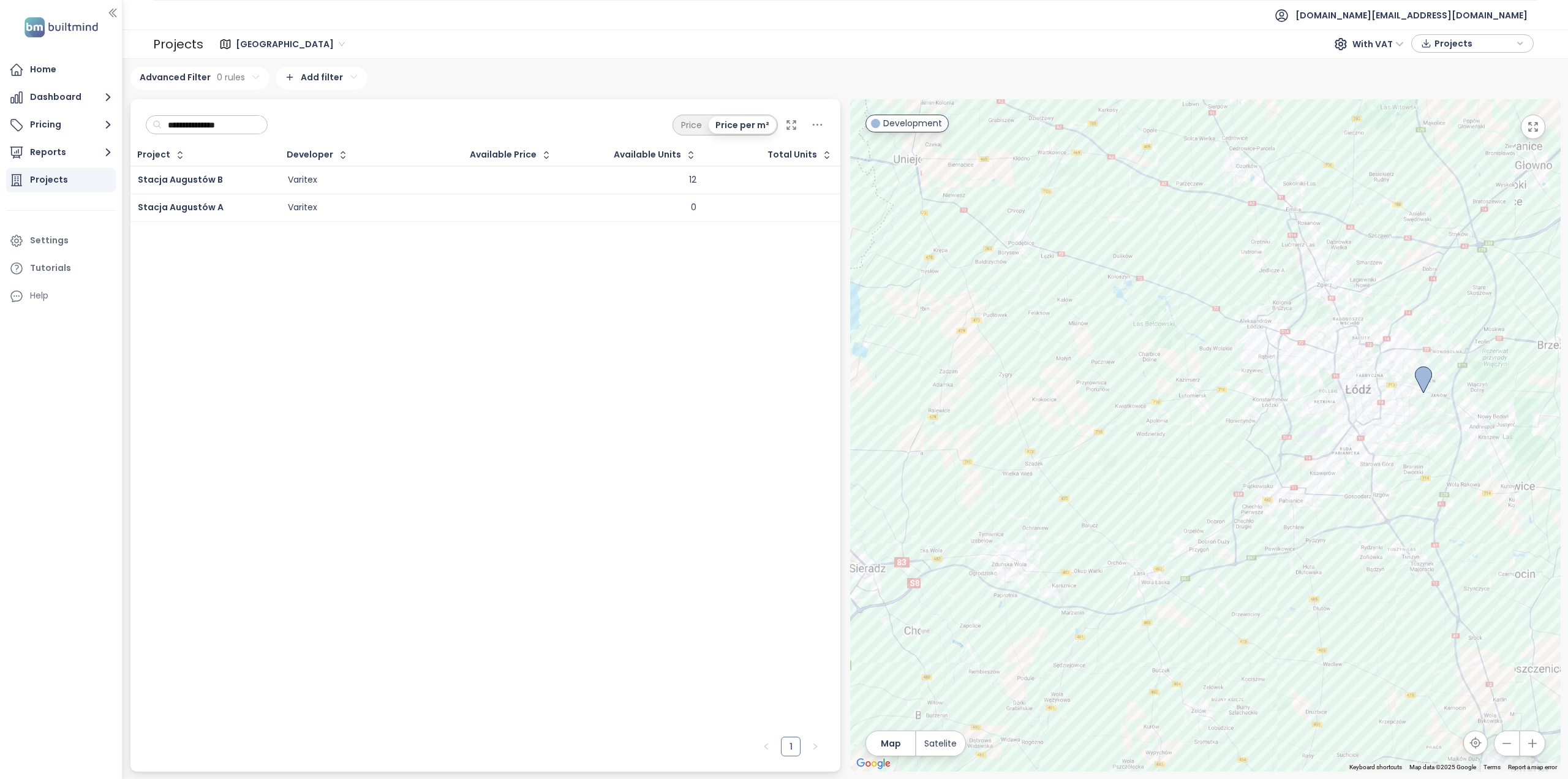
type input "**********"
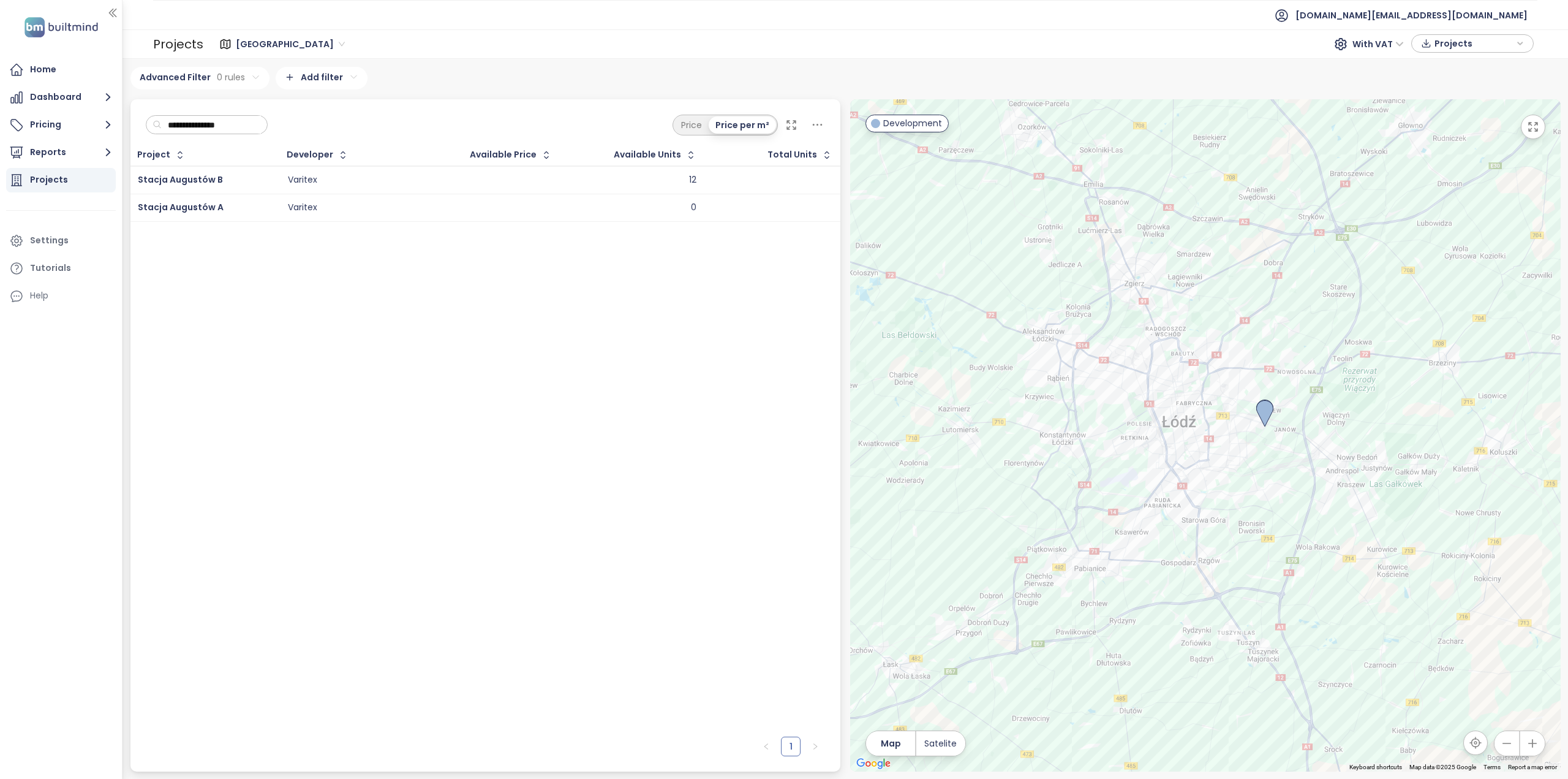
drag, startPoint x: 1347, startPoint y: 370, endPoint x: 1117, endPoint y: 409, distance: 233.3
click at [1110, 413] on div at bounding box center [1205, 435] width 711 height 673
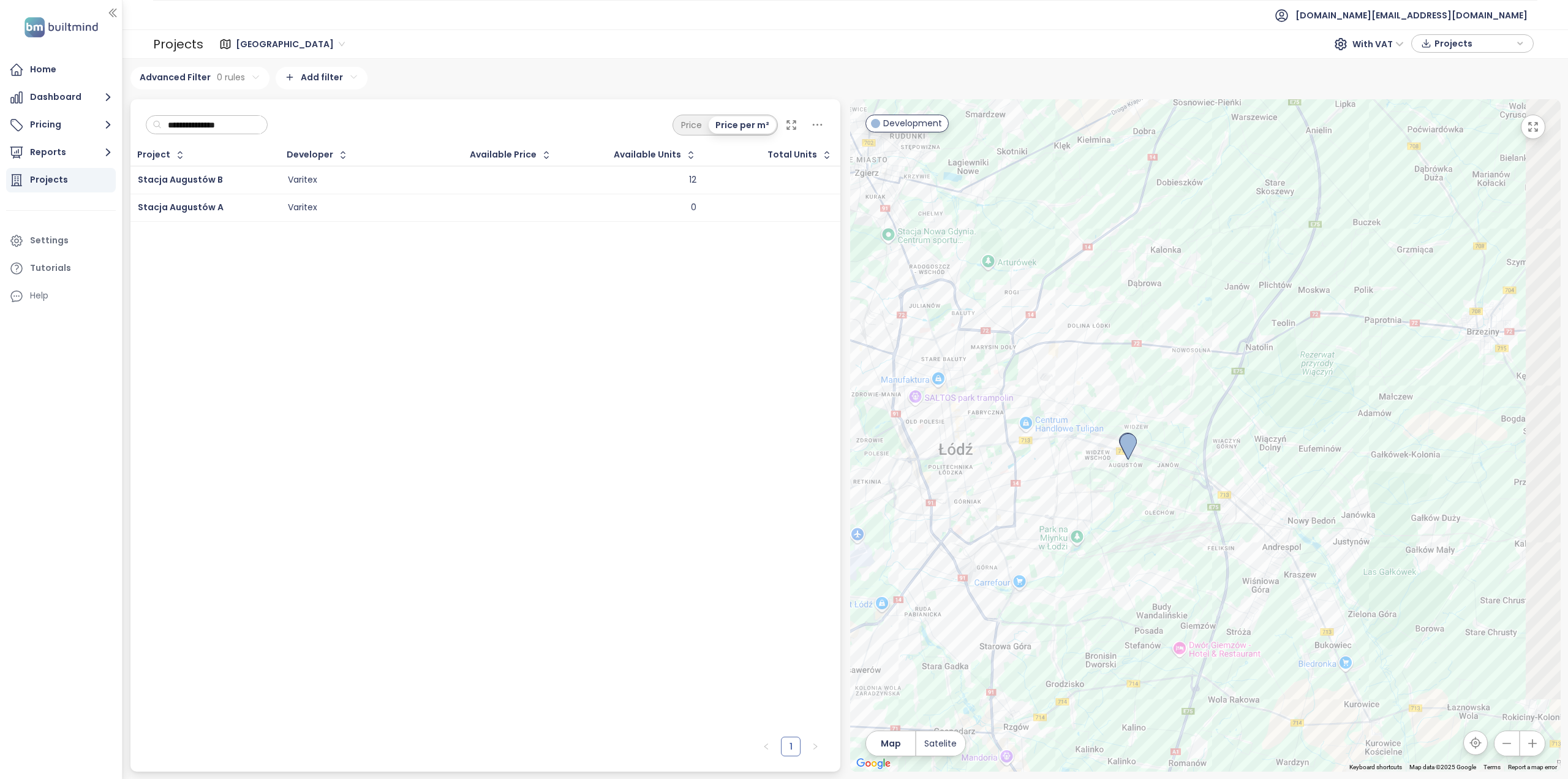
drag, startPoint x: 1161, startPoint y: 438, endPoint x: 939, endPoint y: 409, distance: 223.9
click at [939, 409] on div at bounding box center [1205, 435] width 711 height 673
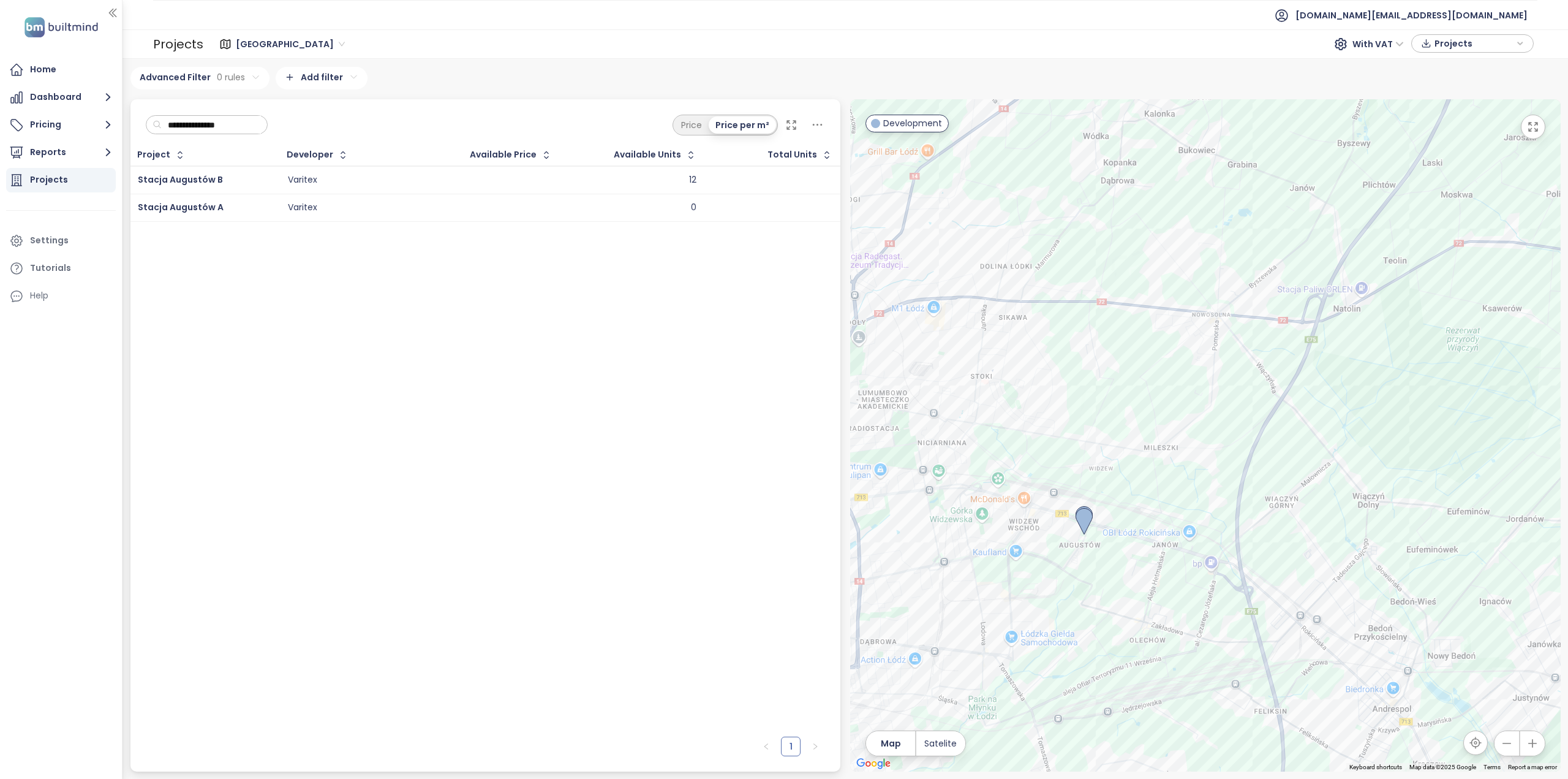
drag, startPoint x: 1042, startPoint y: 440, endPoint x: 1008, endPoint y: 420, distance: 39.4
click at [1008, 420] on div at bounding box center [1205, 435] width 711 height 673
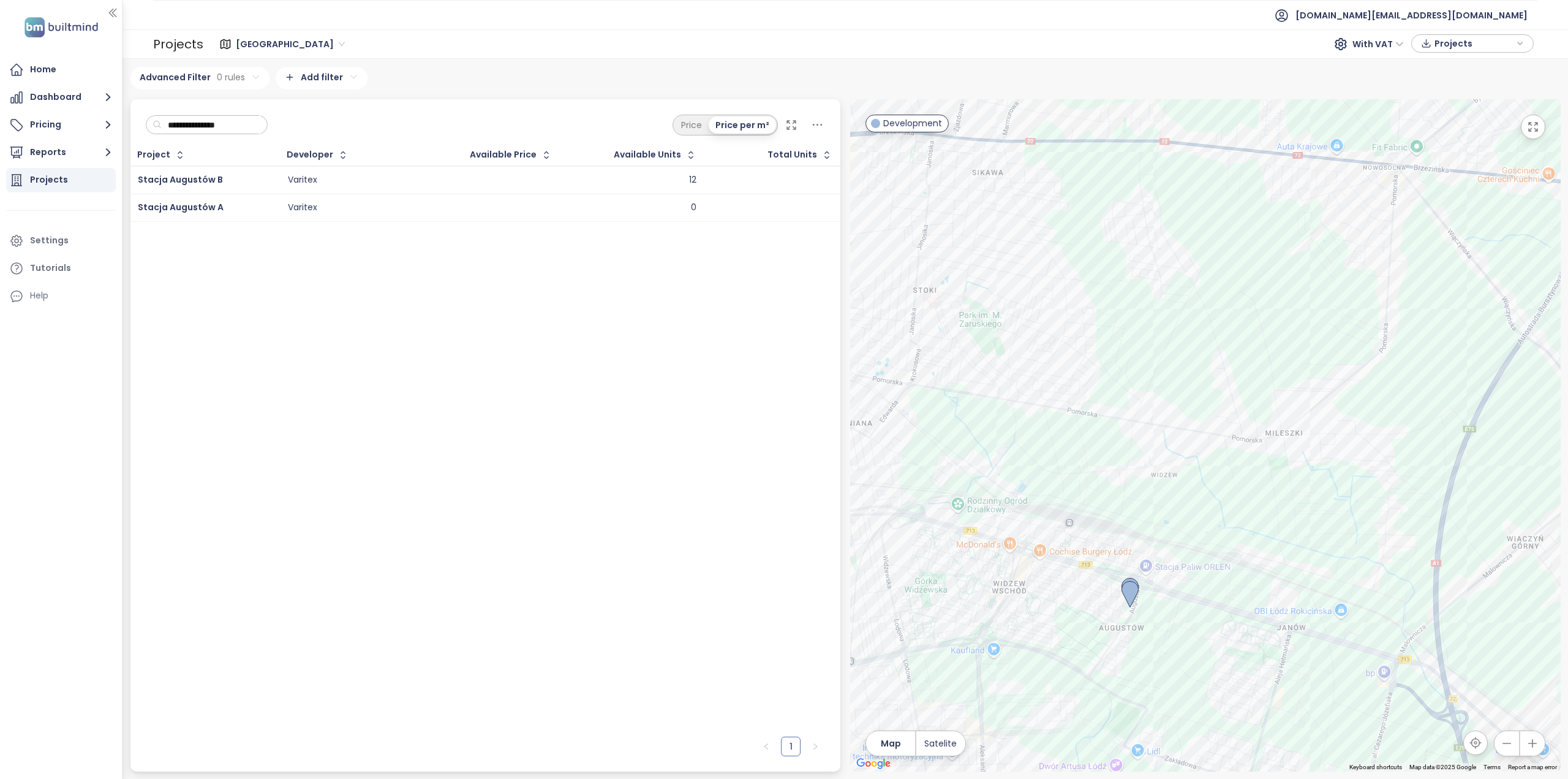
drag, startPoint x: 1065, startPoint y: 447, endPoint x: 1040, endPoint y: 401, distance: 52.4
click at [1040, 401] on div at bounding box center [1205, 435] width 711 height 673
